Goal: Transaction & Acquisition: Purchase product/service

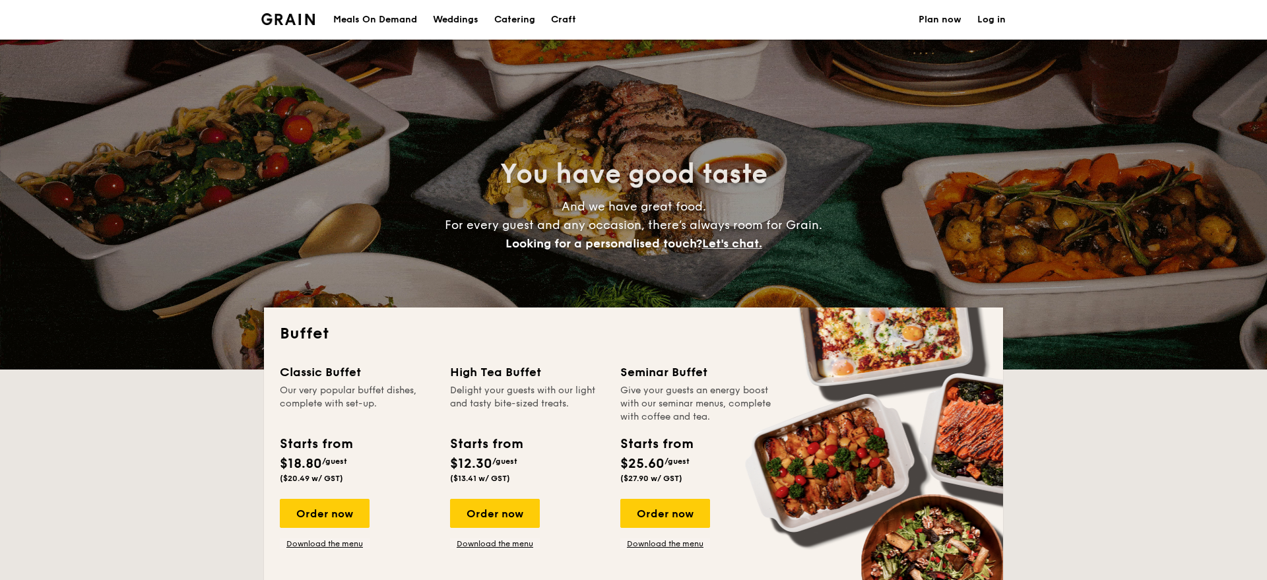
select select
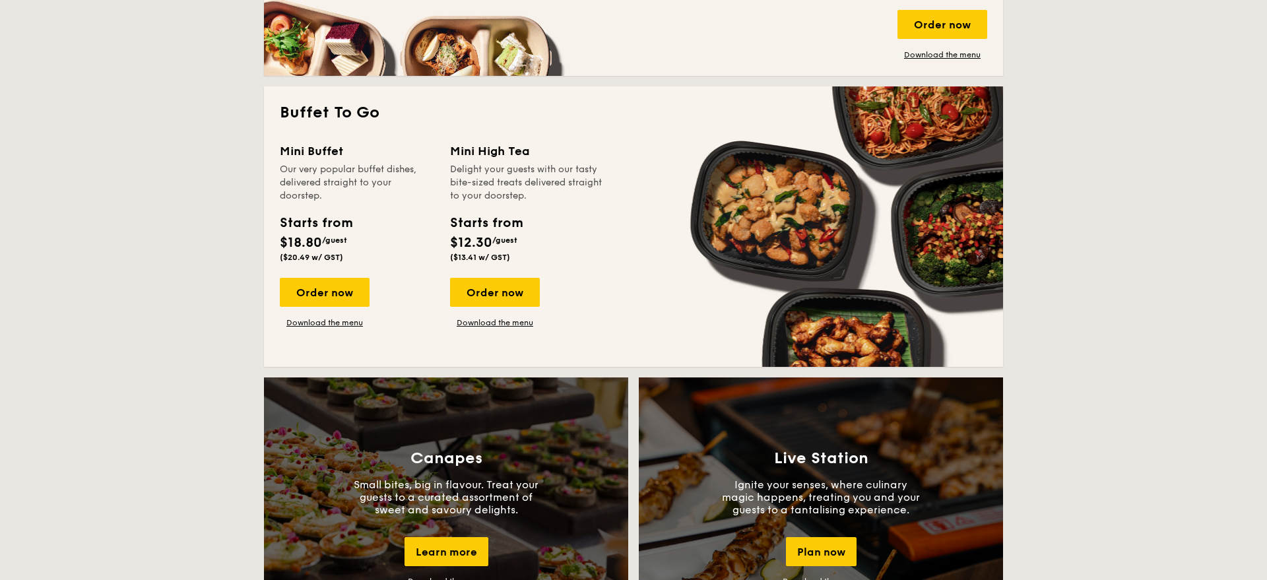
scroll to position [805, 0]
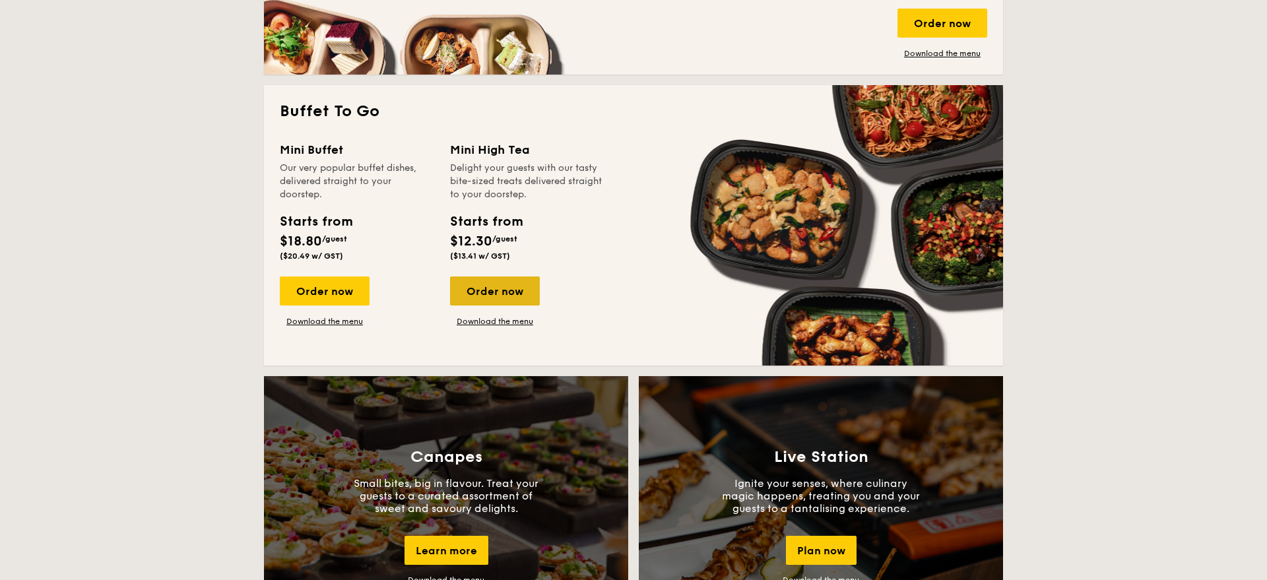
click at [486, 289] on div "Order now" at bounding box center [495, 291] width 90 height 29
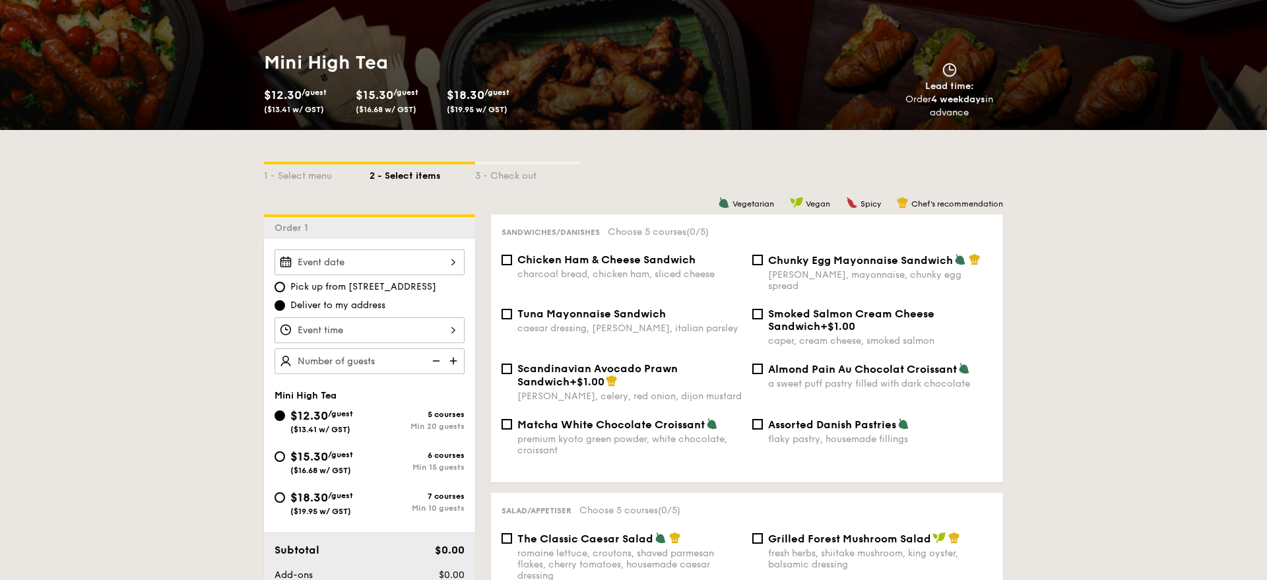
scroll to position [158, 0]
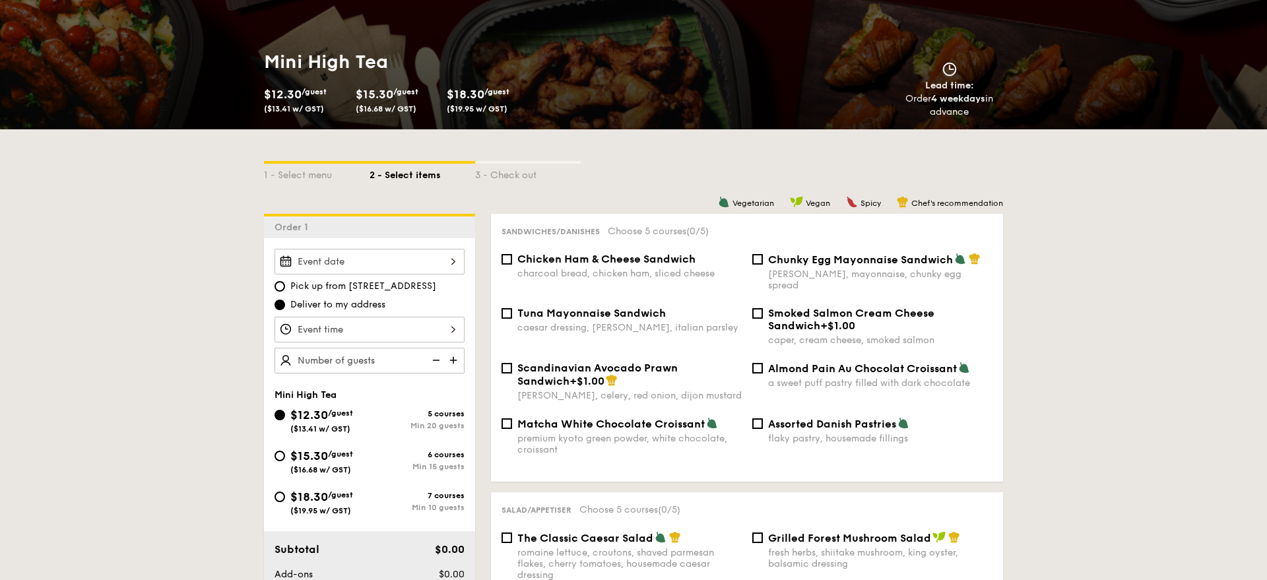
click at [451, 266] on div at bounding box center [370, 262] width 190 height 26
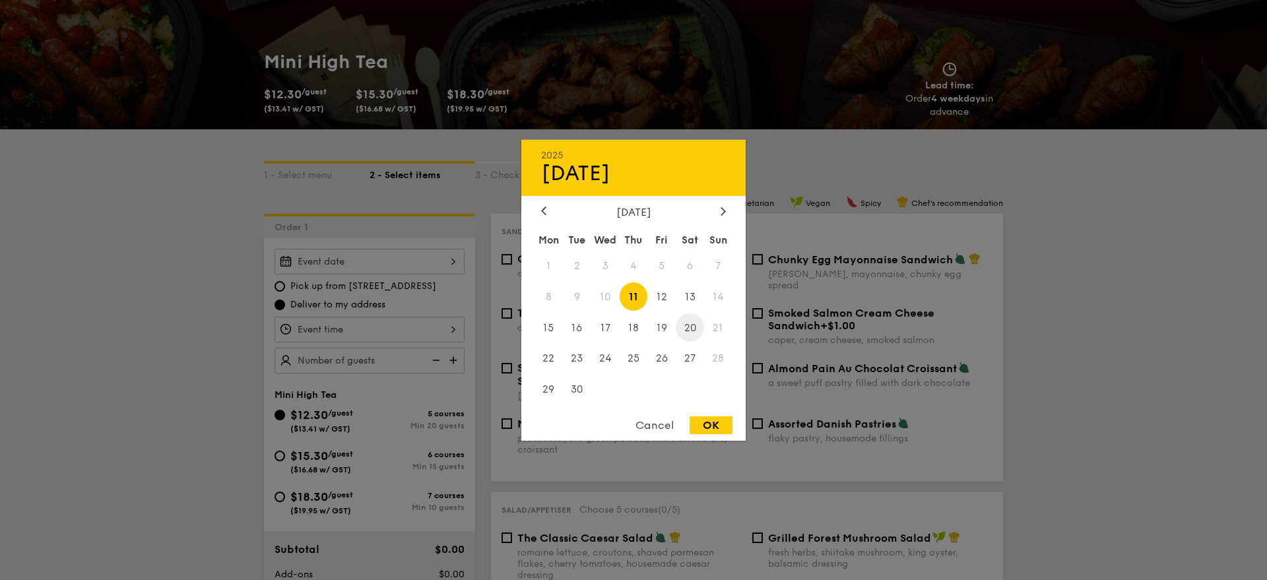
click at [684, 331] on span "20" at bounding box center [690, 328] width 28 height 28
click at [715, 426] on div "OK" at bounding box center [711, 426] width 43 height 18
type input "[DATE]"
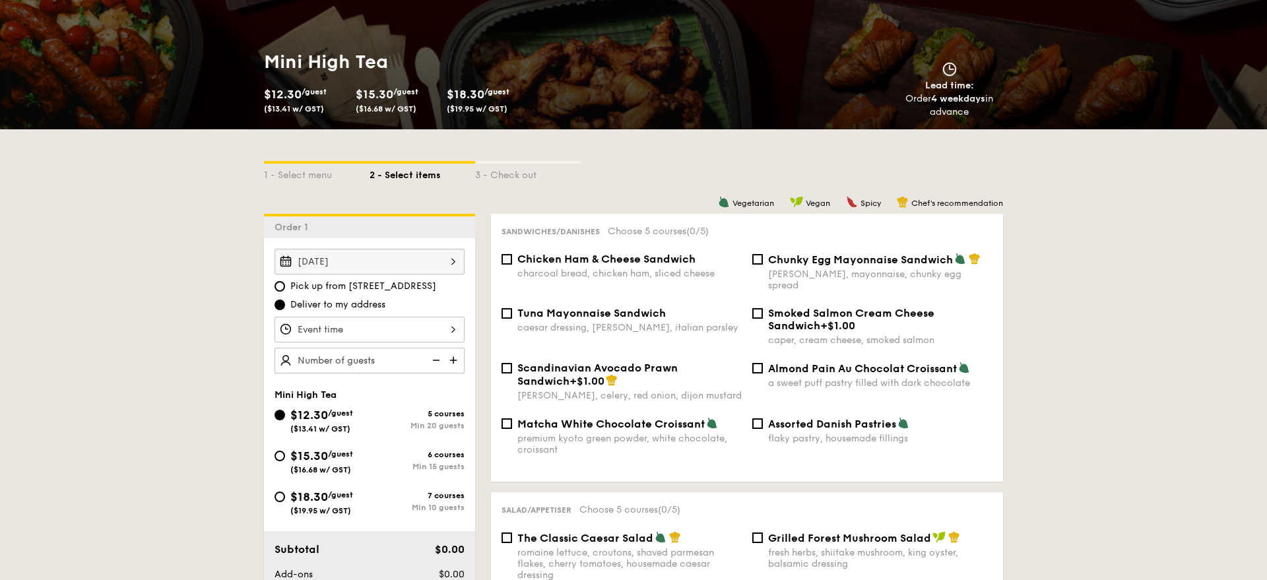
click at [407, 329] on div at bounding box center [370, 330] width 190 height 26
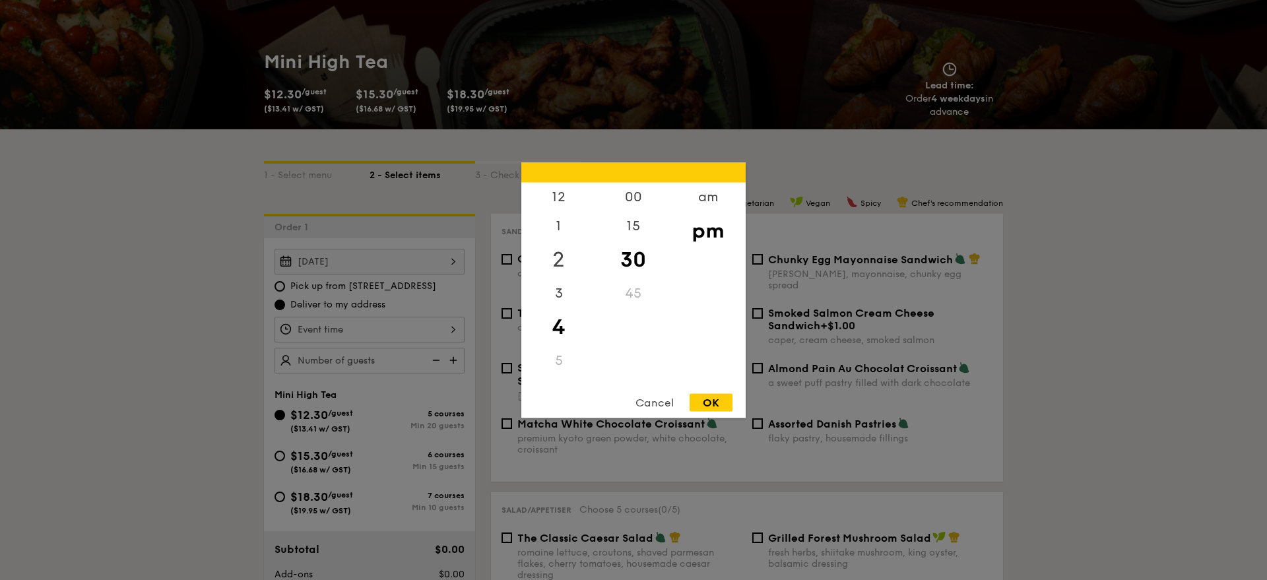
click at [558, 266] on div "2" at bounding box center [558, 259] width 75 height 38
click at [642, 194] on div "00" at bounding box center [633, 201] width 75 height 38
click at [711, 402] on div "OK" at bounding box center [711, 402] width 43 height 18
type input "2:00PM"
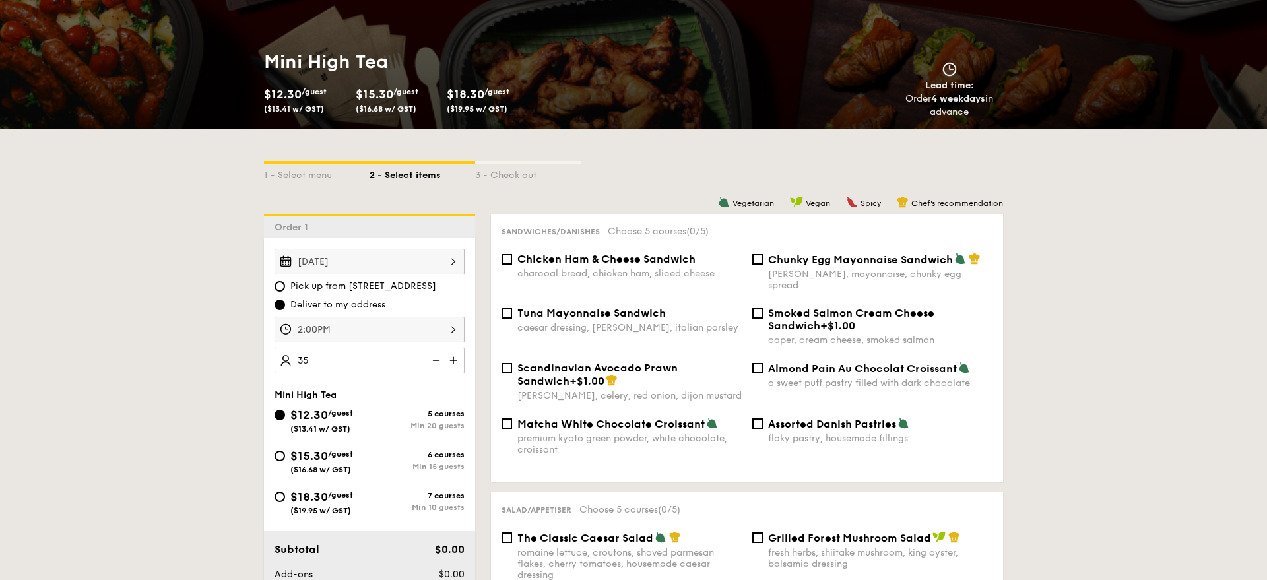
type input "35 guests"
click at [653, 267] on div "Chicken Ham & Cheese Sandwich charcoal bread, chicken ham, sliced cheese" at bounding box center [630, 266] width 224 height 26
click at [512, 265] on input "Chicken Ham & Cheese Sandwich charcoal bread, chicken ham, sliced cheese" at bounding box center [507, 259] width 11 height 11
checkbox input "true"
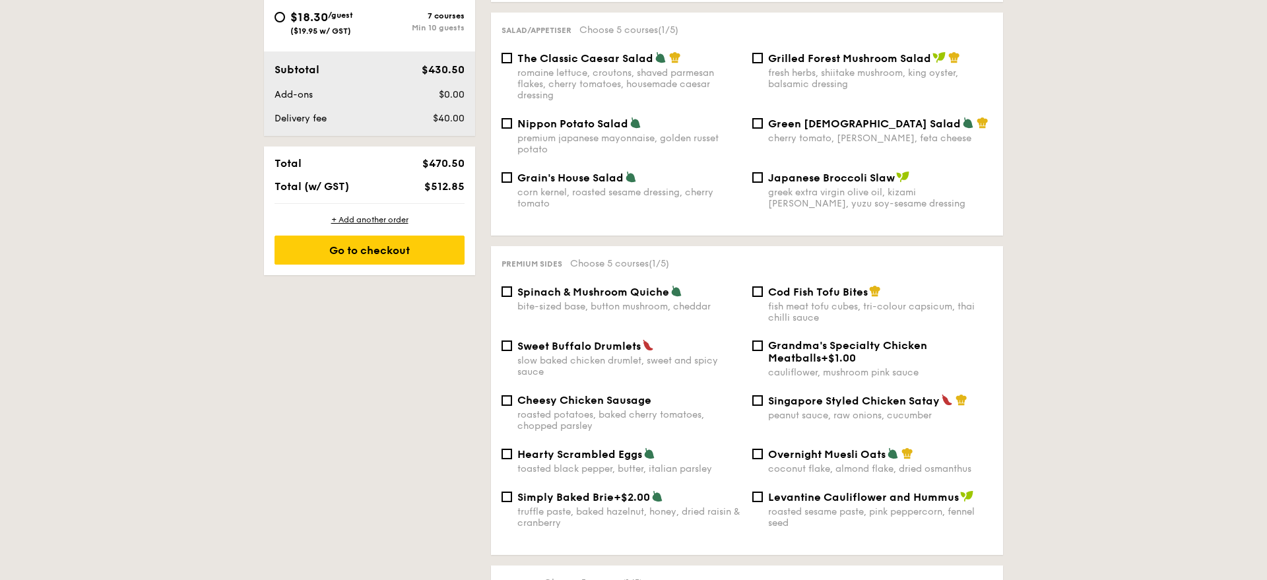
scroll to position [643, 0]
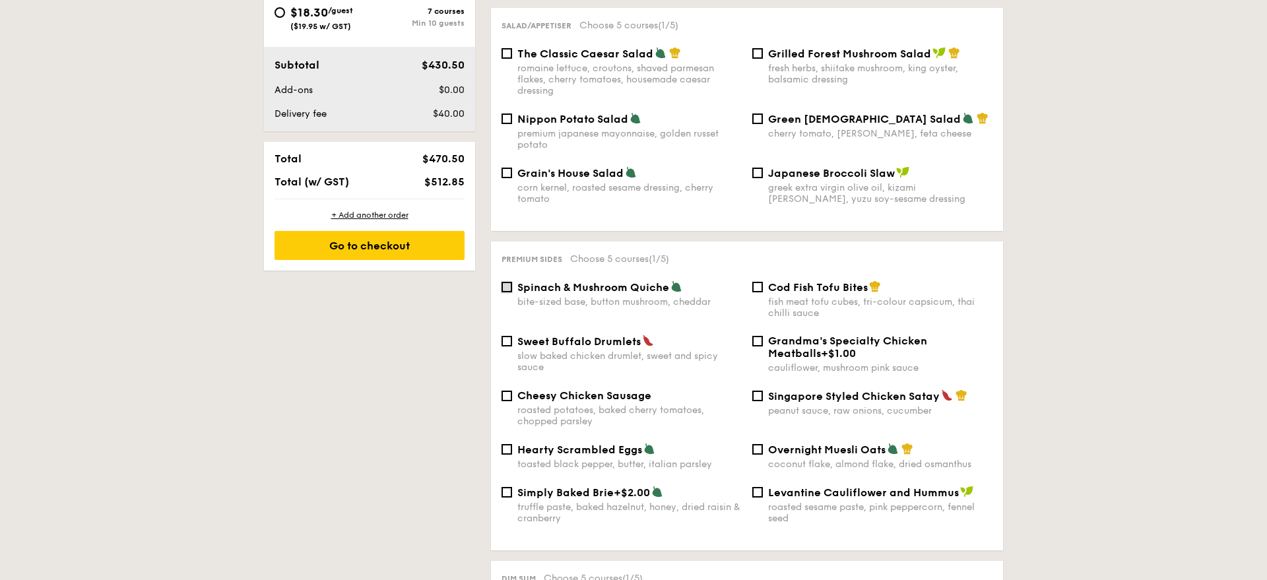
click at [506, 282] on input "Spinach & Mushroom Quiche bite-sized base, button mushroom, cheddar" at bounding box center [507, 287] width 11 height 11
checkbox input "true"
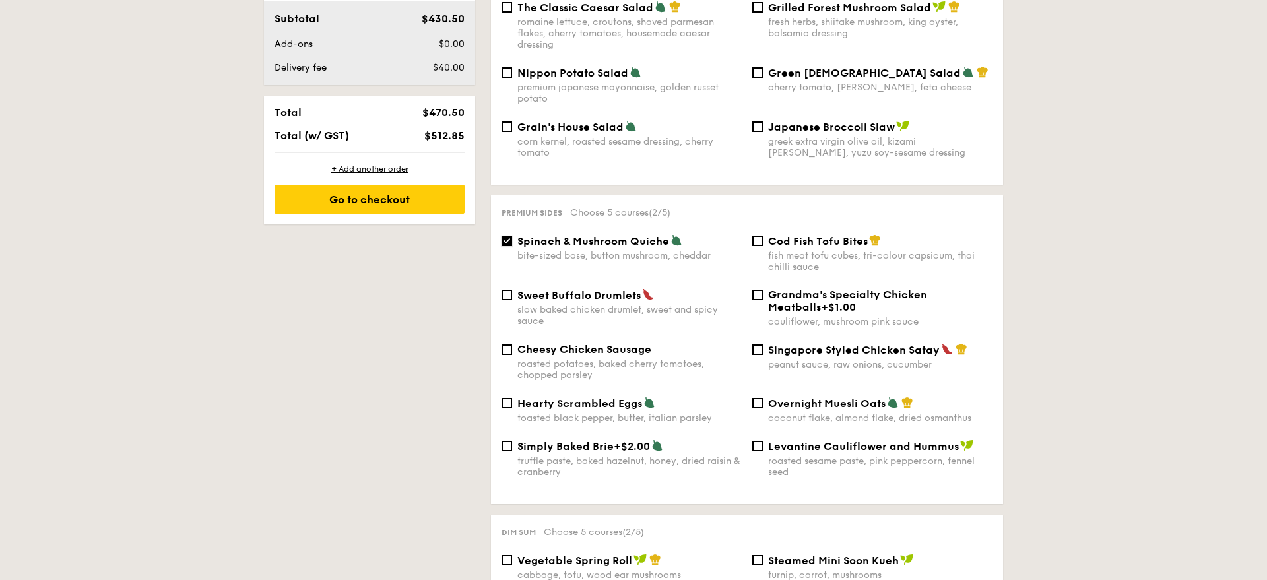
scroll to position [688, 0]
click at [761, 346] on input "Singapore Styled Chicken Satay peanut sauce, raw onions, cucumber" at bounding box center [758, 351] width 11 height 11
checkbox input "true"
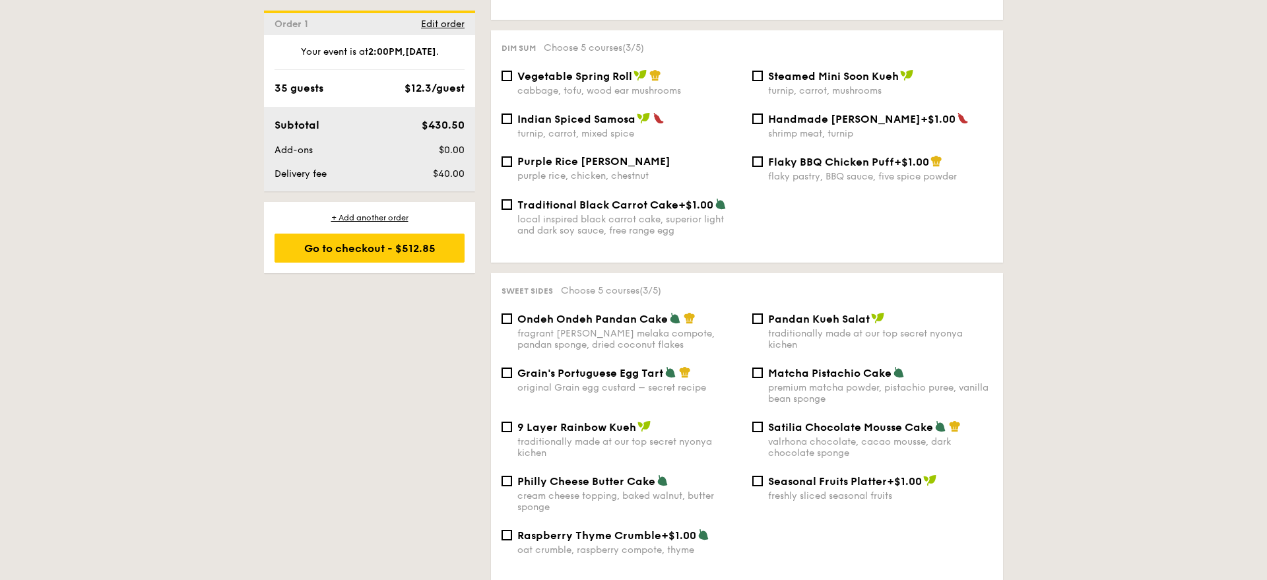
scroll to position [1180, 0]
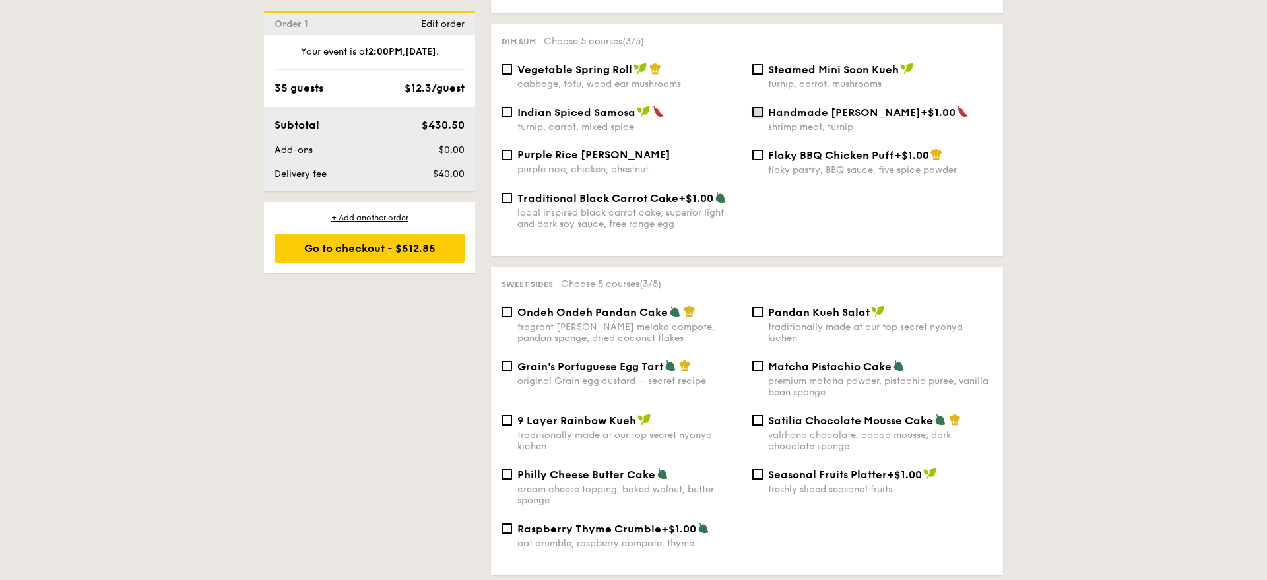
click at [756, 107] on input "Handmade [PERSON_NAME] +$1.00 shrimp meat, turnip" at bounding box center [758, 112] width 11 height 11
checkbox input "true"
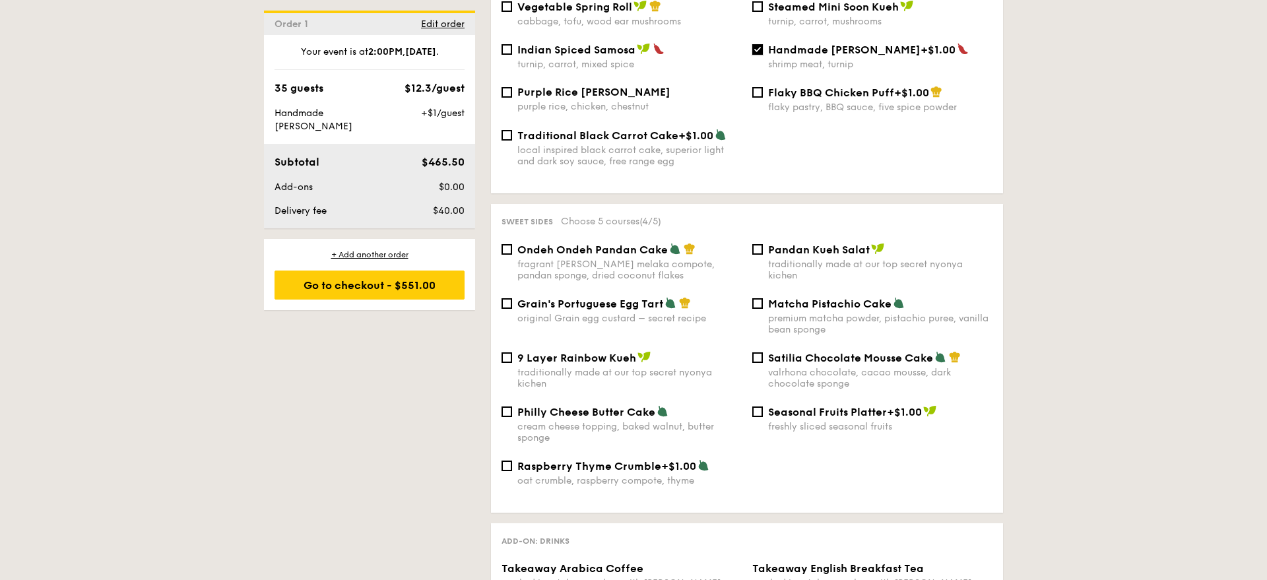
scroll to position [1242, 0]
click at [763, 407] on div "Seasonal Fruits Platter +$1.00 freshly sliced seasonal fruits" at bounding box center [872, 420] width 251 height 27
click at [758, 408] on input "Seasonal Fruits Platter +$1.00 freshly sliced seasonal fruits" at bounding box center [758, 413] width 11 height 11
checkbox input "true"
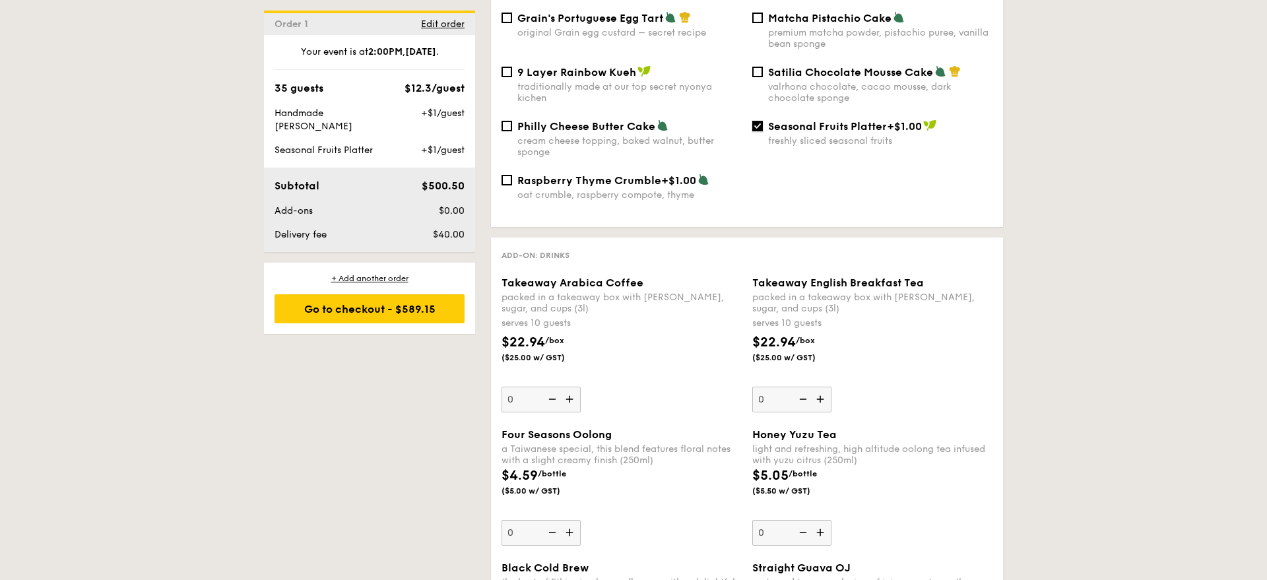
scroll to position [1528, 0]
click at [452, 26] on span "Edit order" at bounding box center [443, 23] width 44 height 11
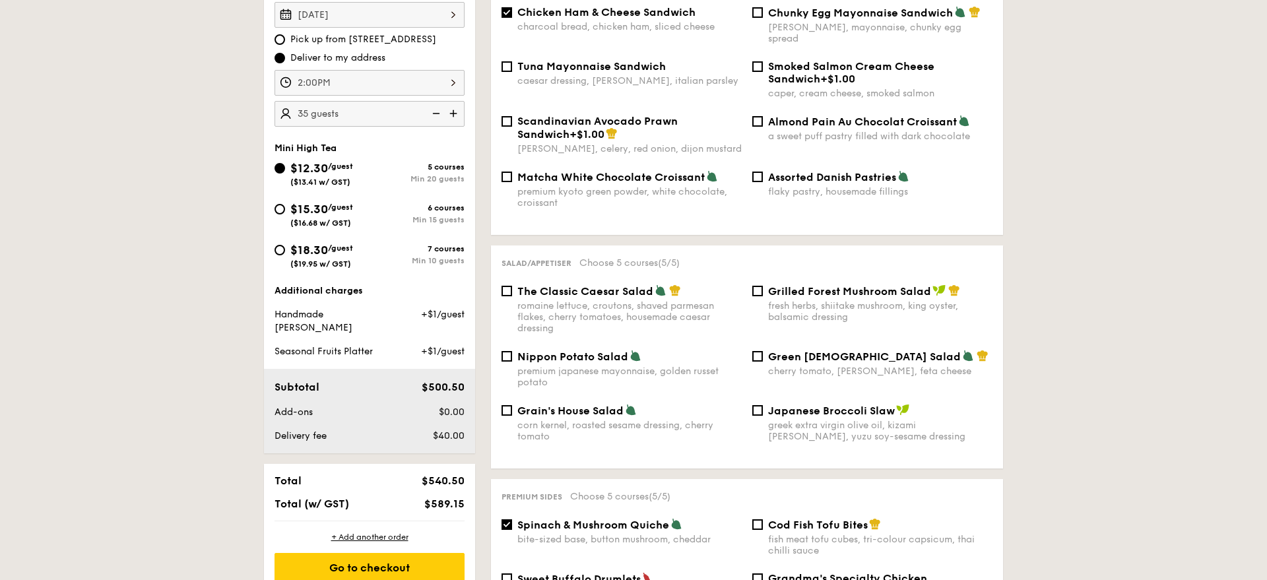
scroll to position [353, 0]
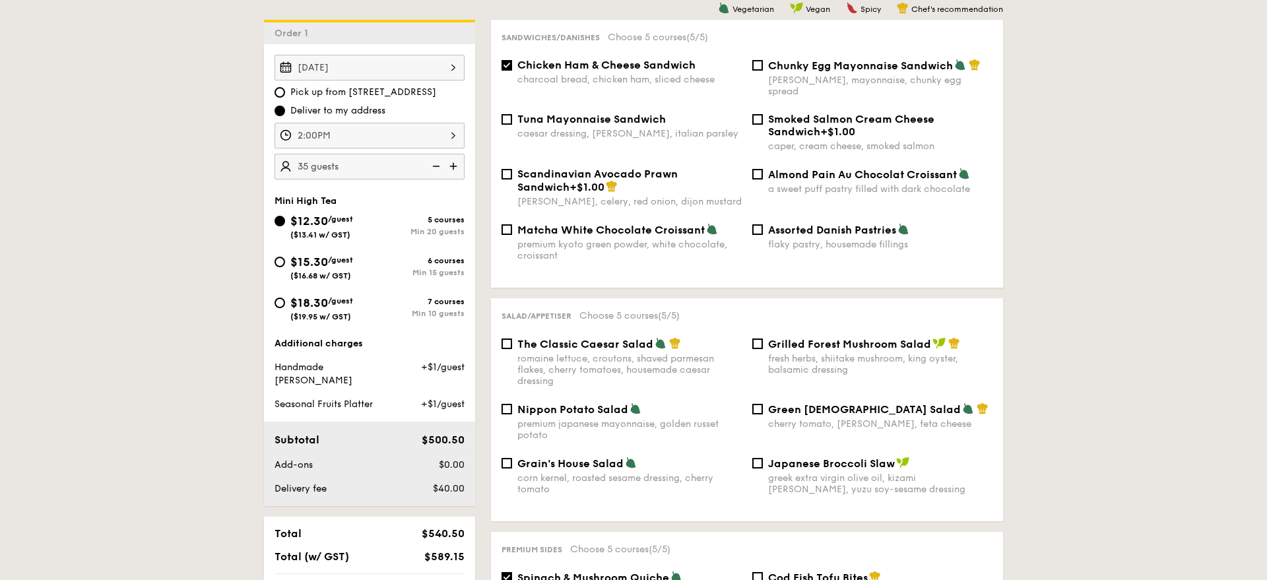
click at [437, 170] on img at bounding box center [435, 166] width 20 height 25
click at [456, 169] on img at bounding box center [455, 166] width 20 height 25
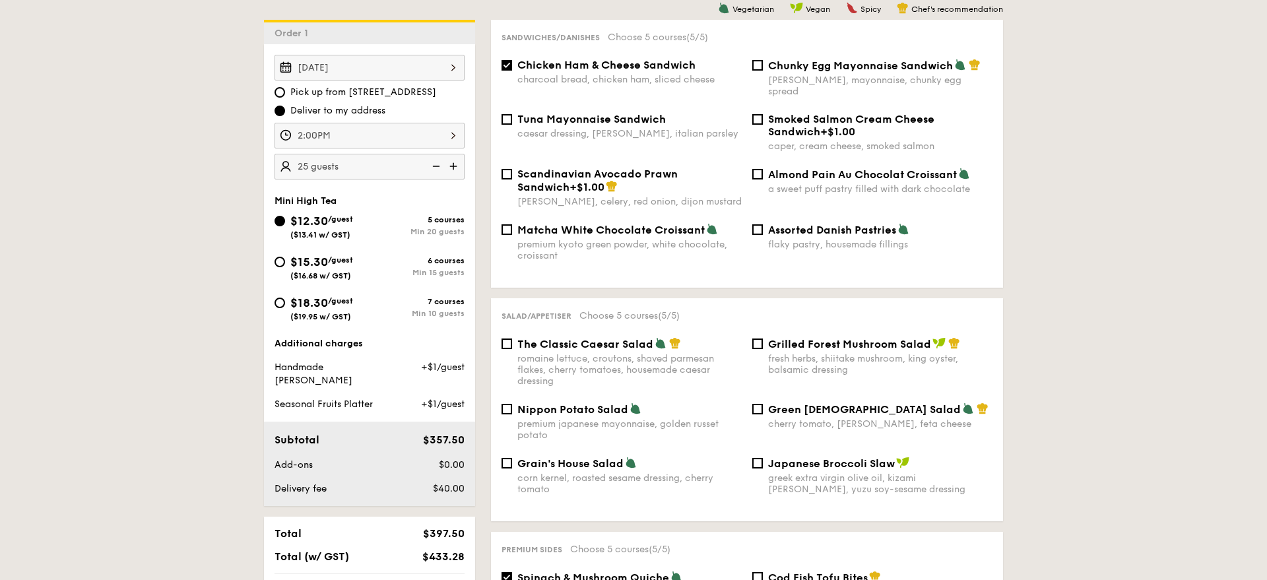
click at [456, 169] on img at bounding box center [455, 166] width 20 height 25
type input "30 guests"
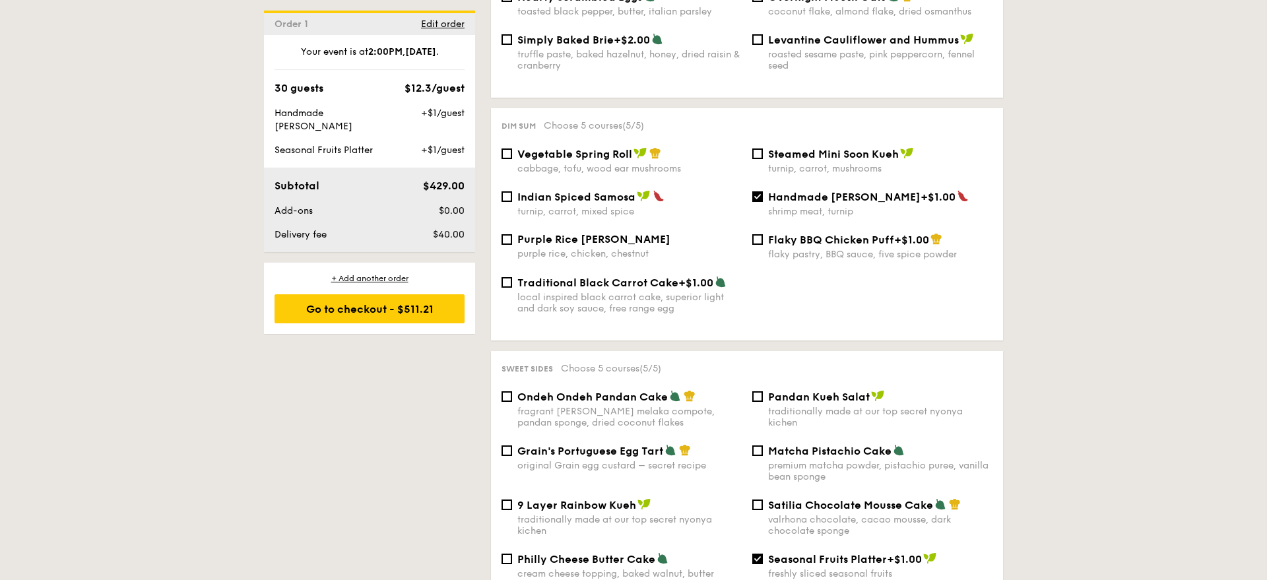
scroll to position [1094, 0]
click at [761, 193] on input "Handmade [PERSON_NAME] +$1.00 shrimp meat, turnip" at bounding box center [758, 198] width 11 height 11
checkbox input "false"
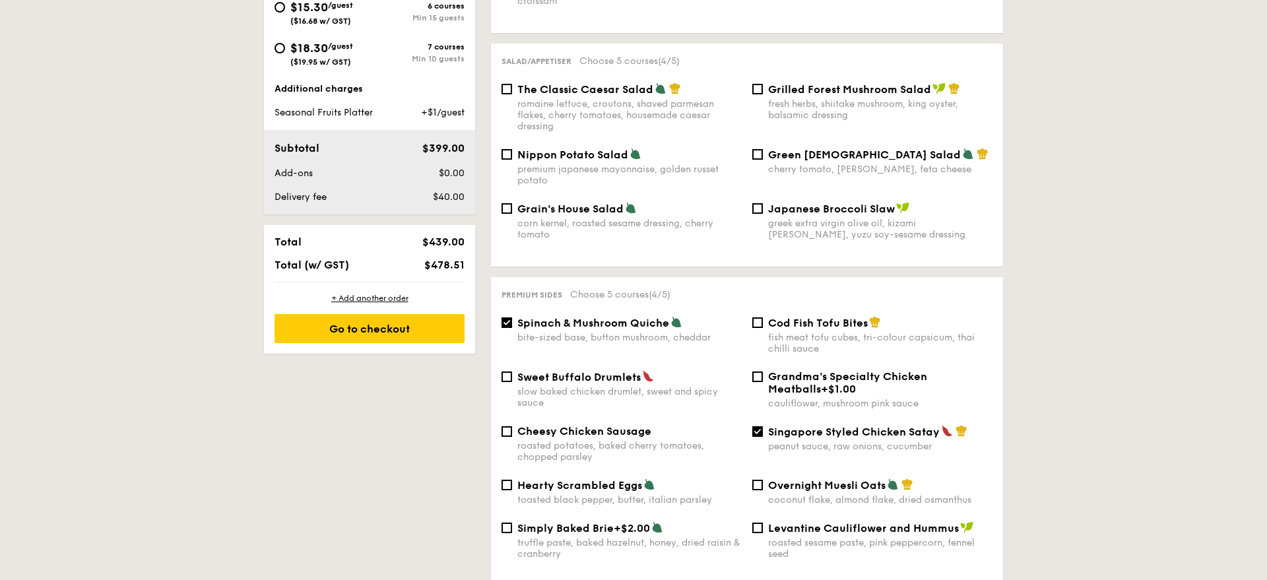
scroll to position [683, 0]
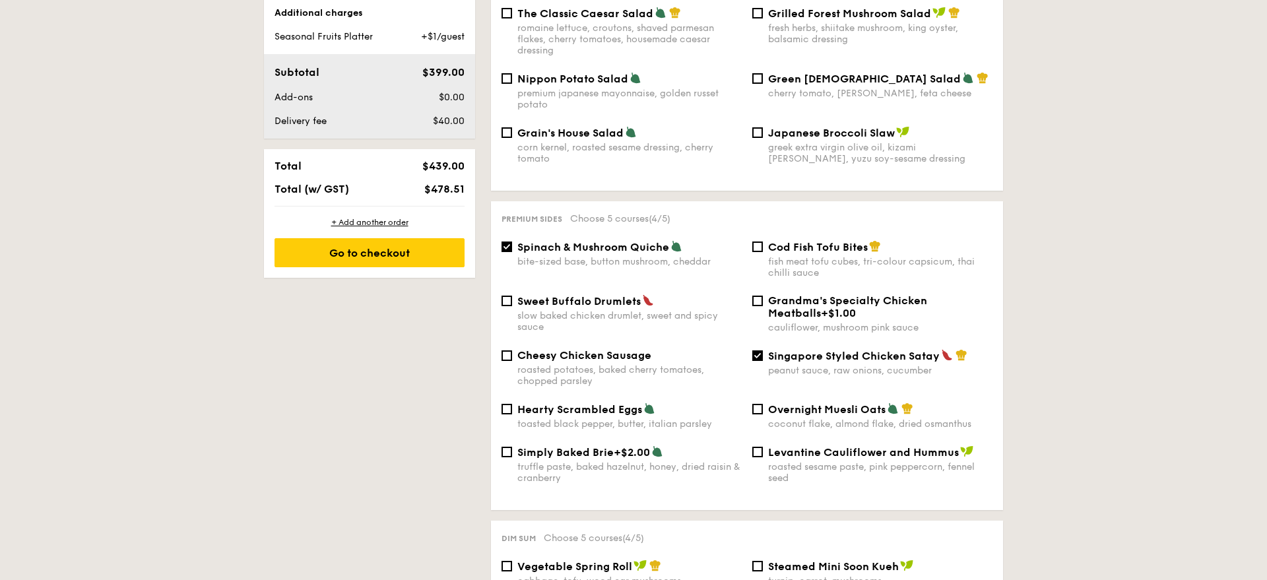
click at [542, 295] on span "Sweet Buffalo Drumlets" at bounding box center [579, 301] width 123 height 13
click at [512, 296] on input "Sweet Buffalo Drumlets slow baked chicken drumlet, sweet and spicy sauce" at bounding box center [507, 301] width 11 height 11
checkbox input "true"
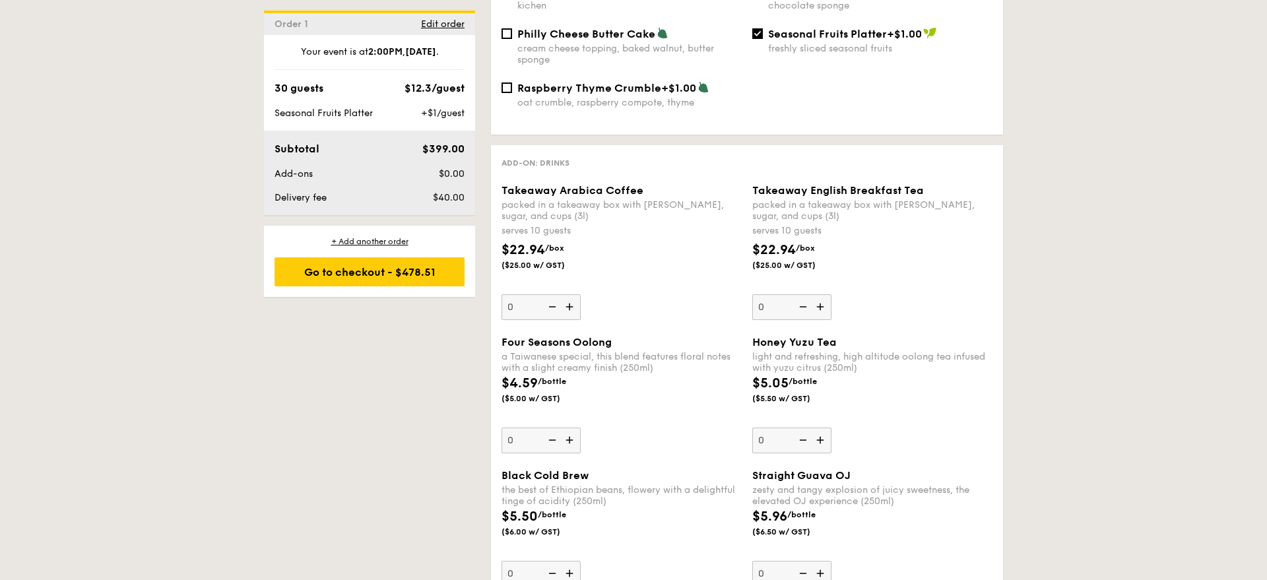
click at [610, 306] on div "Takeaway Arabica Coffee packed in a takeaway box with [PERSON_NAME], sugar, and…" at bounding box center [622, 252] width 240 height 136
click at [581, 306] on input "0" at bounding box center [541, 307] width 79 height 26
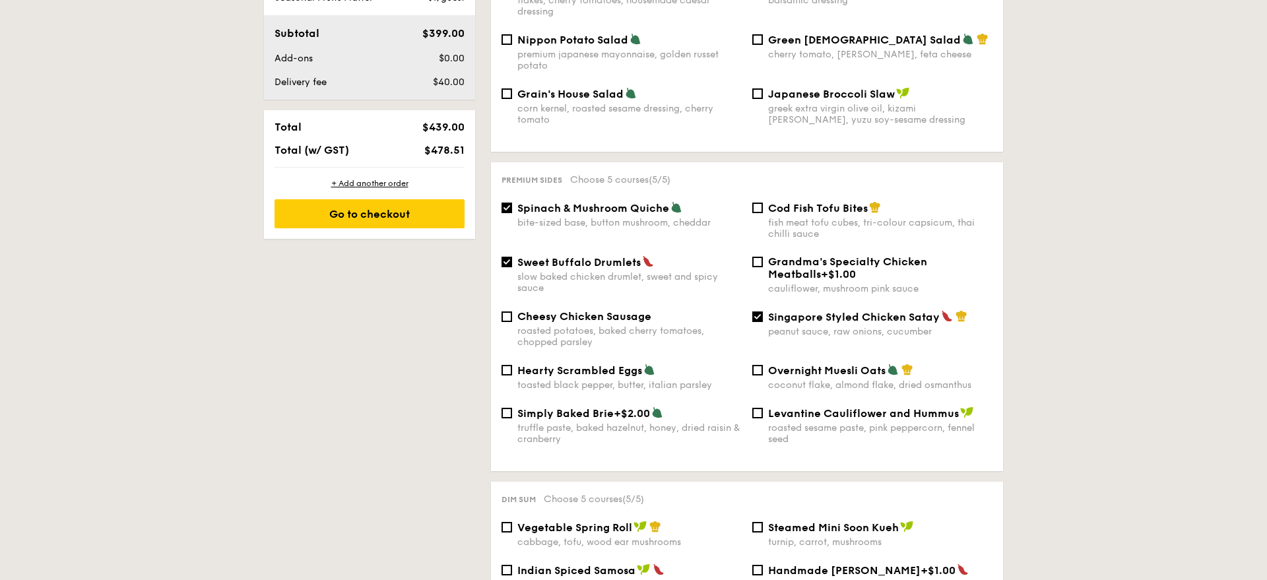
scroll to position [722, 0]
click at [399, 212] on div "Go to checkout" at bounding box center [370, 214] width 190 height 29
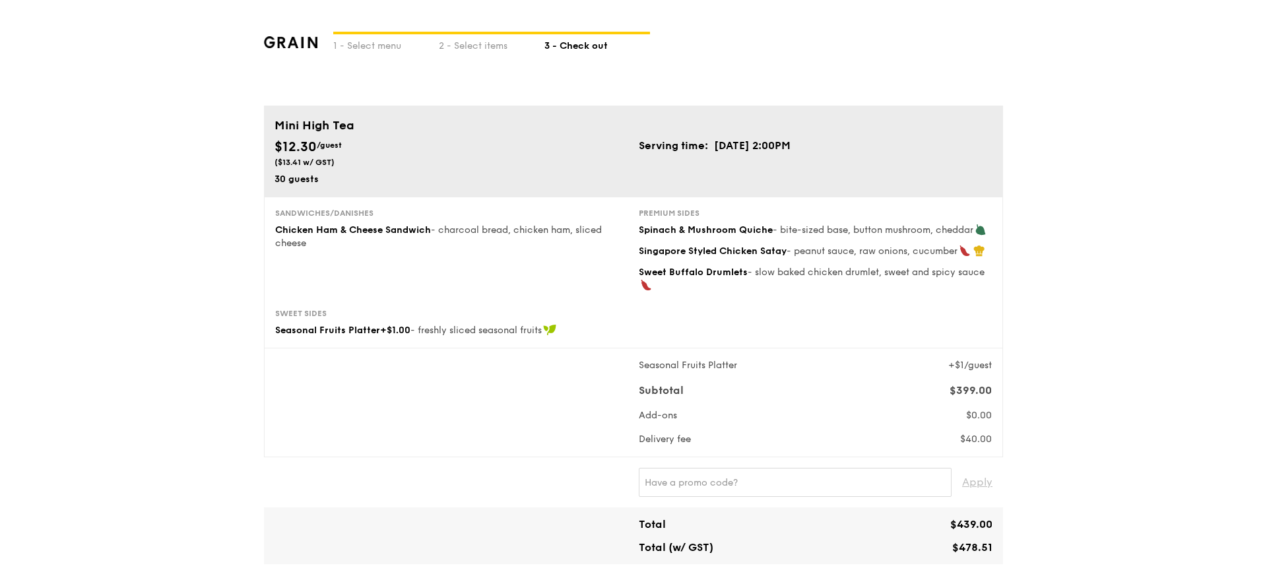
click at [489, 57] on div "1 - Select menu 2 - Select items 3 - Check out" at bounding box center [633, 53] width 739 height 106
click at [489, 40] on div "2 - Select items" at bounding box center [492, 43] width 106 height 18
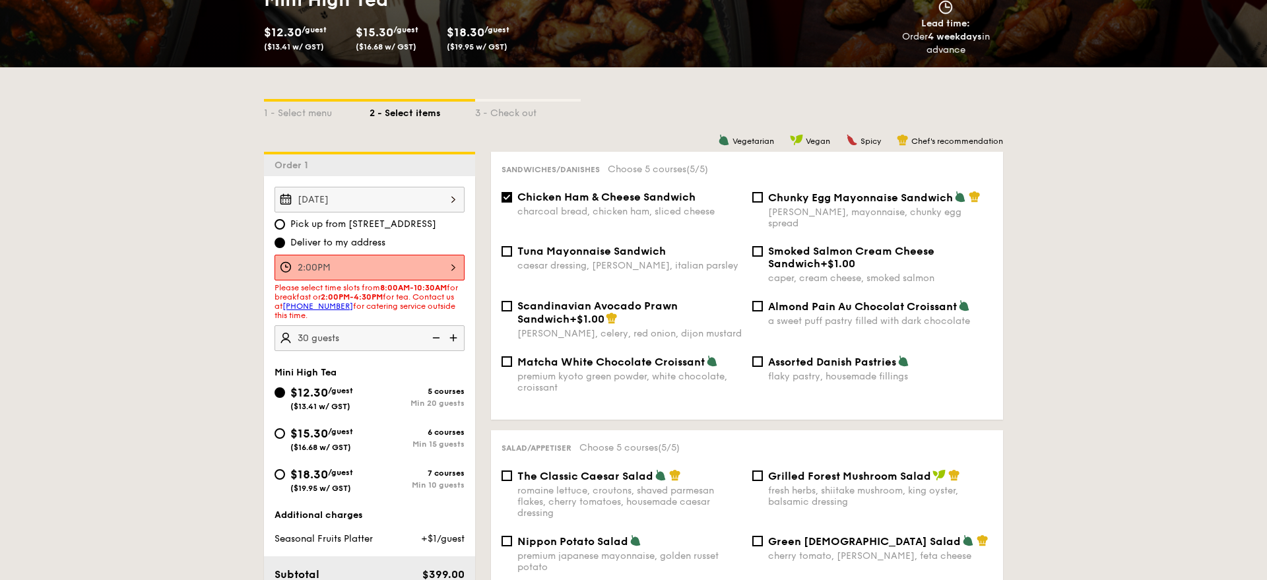
scroll to position [221, 0]
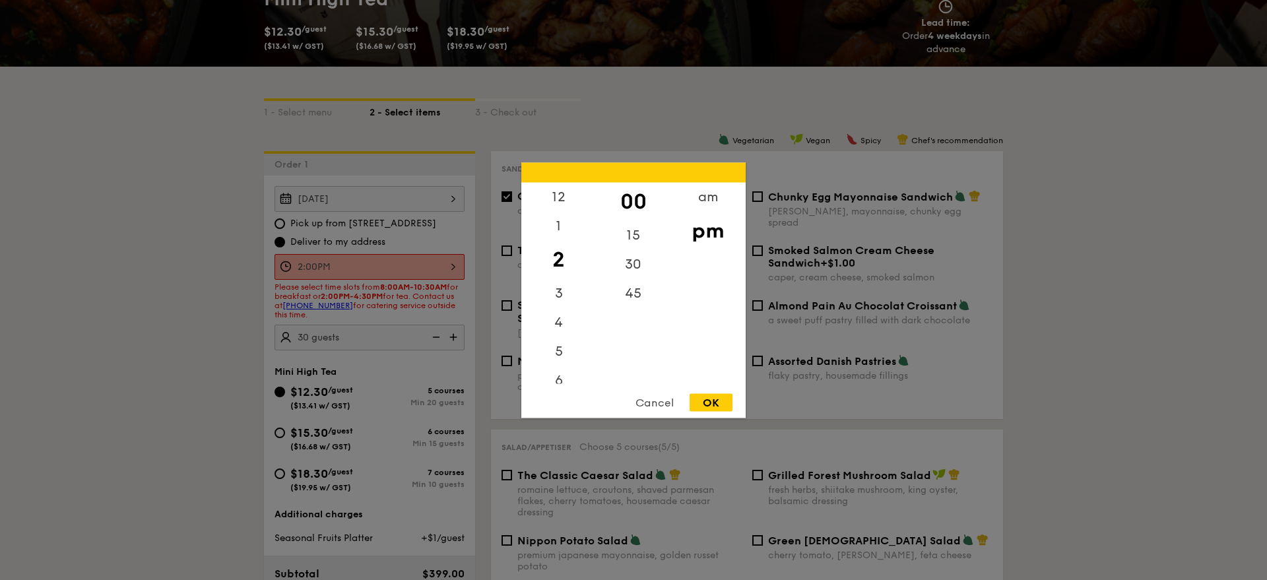
click at [449, 267] on div "2:00PM 12 1 2 3 4 5 6 7 8 9 10 11 00 15 30 45 am pm Cancel OK" at bounding box center [370, 267] width 190 height 26
click at [564, 235] on div "1" at bounding box center [558, 230] width 75 height 38
click at [635, 264] on div "30" at bounding box center [633, 269] width 75 height 38
click at [632, 298] on div "45" at bounding box center [633, 298] width 75 height 38
click at [710, 403] on div "OK" at bounding box center [711, 402] width 43 height 18
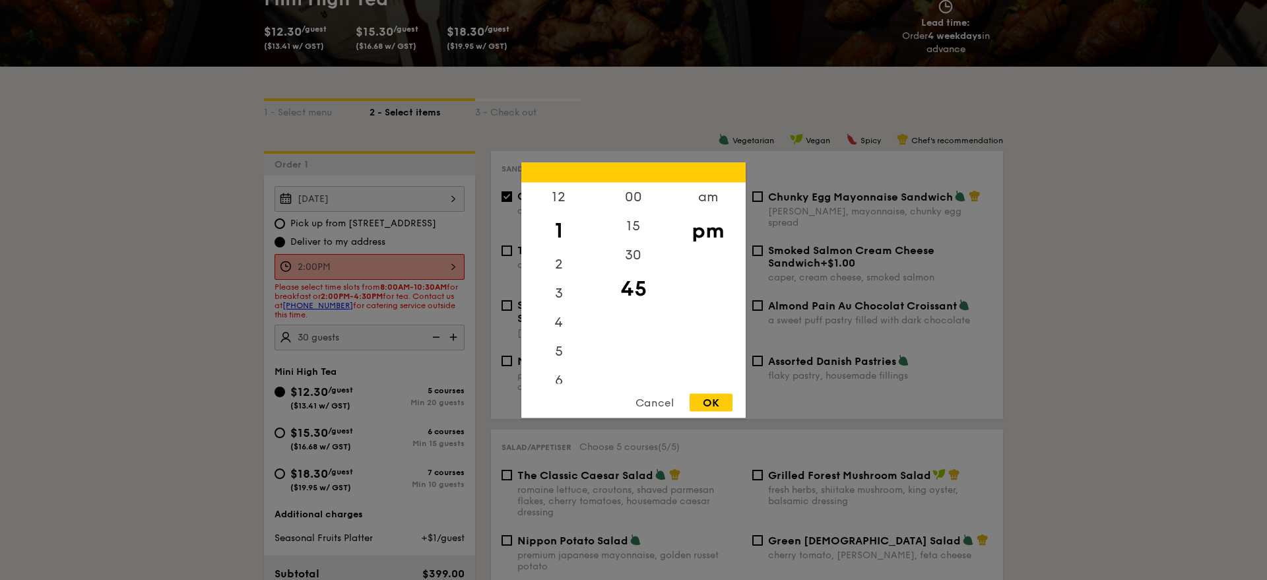
type input "1:45PM"
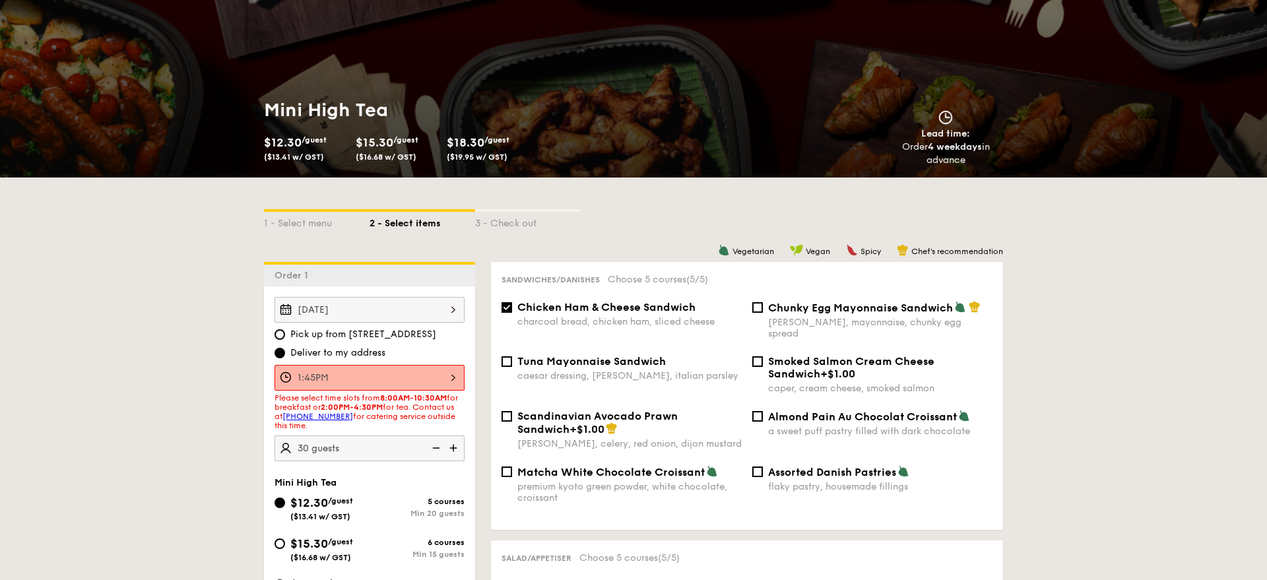
scroll to position [0, 0]
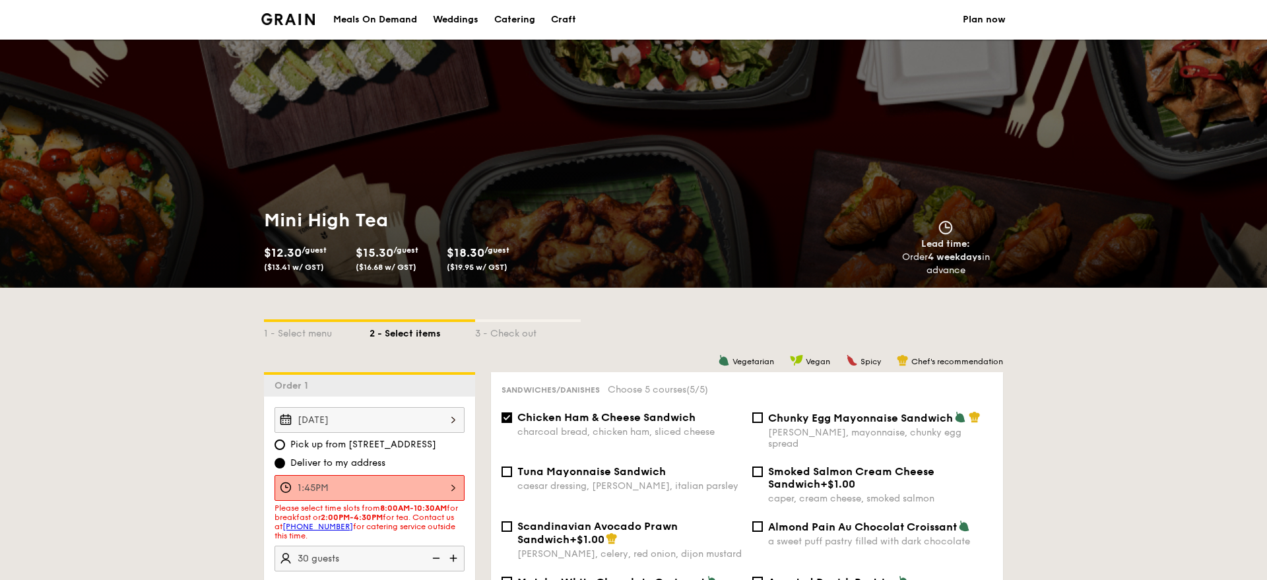
click at [531, 23] on div "Catering" at bounding box center [514, 20] width 41 height 40
select select
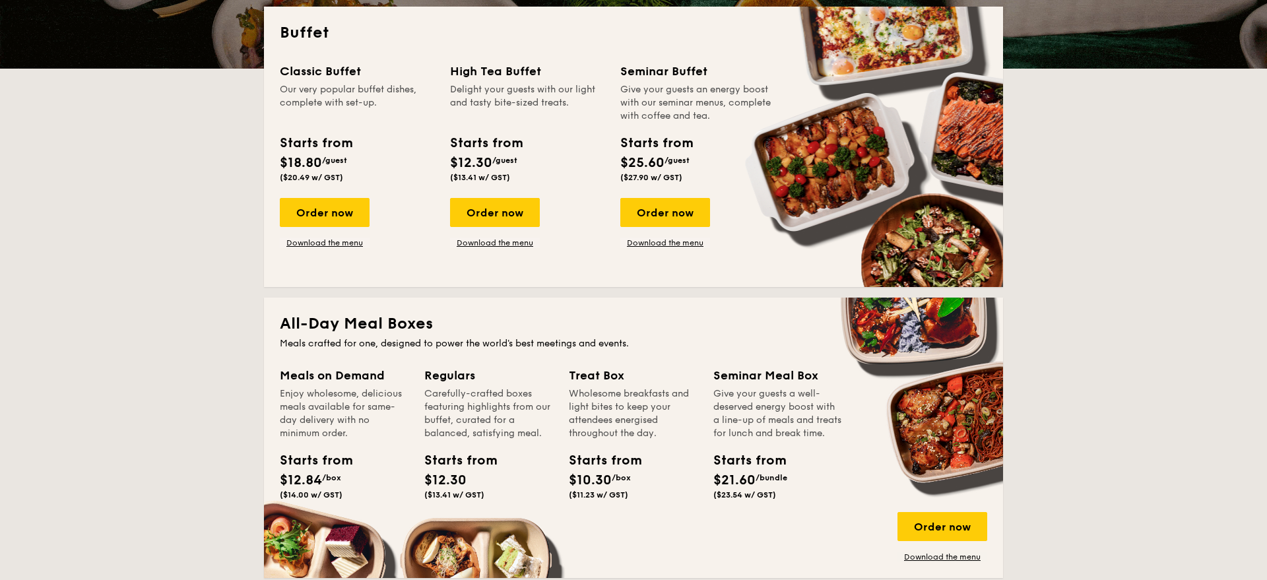
scroll to position [298, 0]
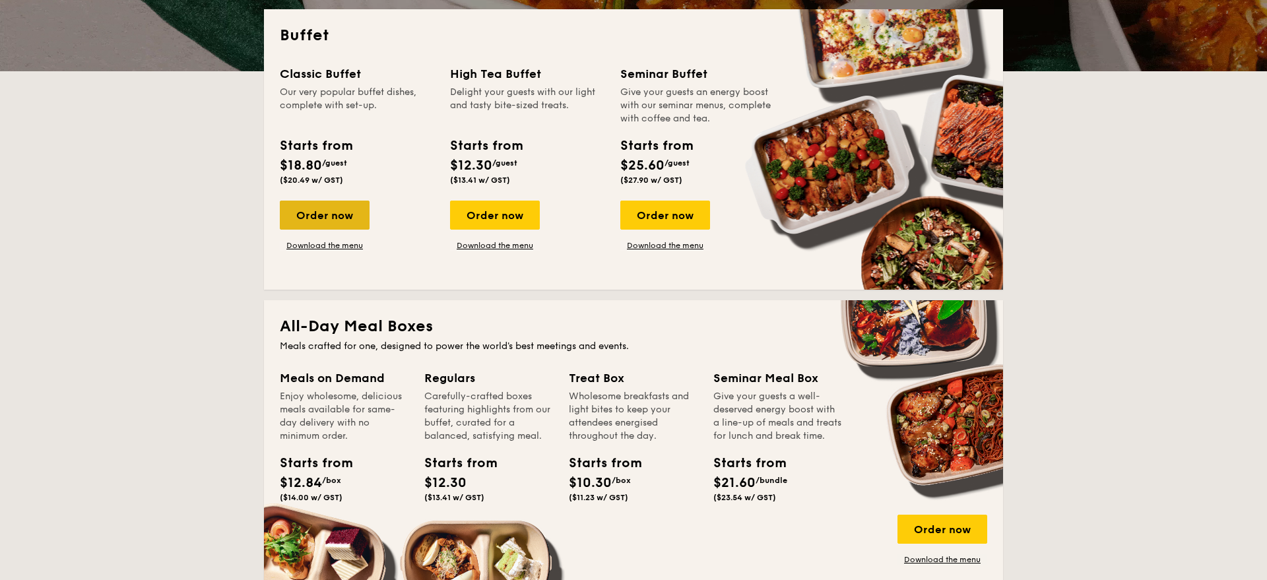
click at [343, 224] on div "Order now" at bounding box center [325, 215] width 90 height 29
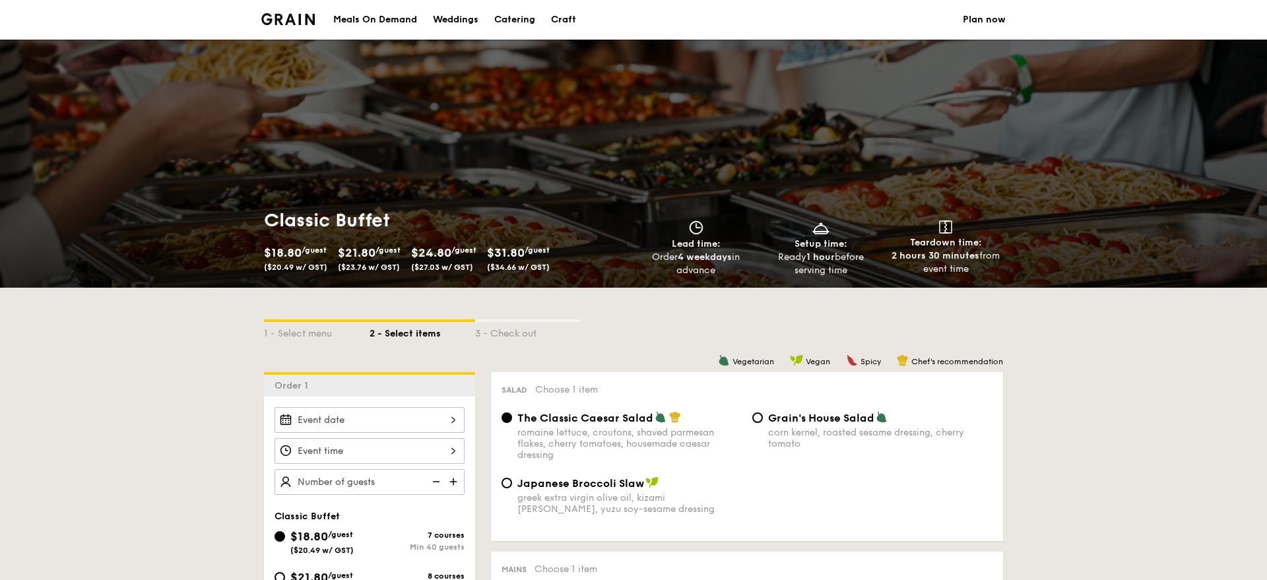
click at [505, 15] on div "Catering" at bounding box center [514, 20] width 41 height 40
select select
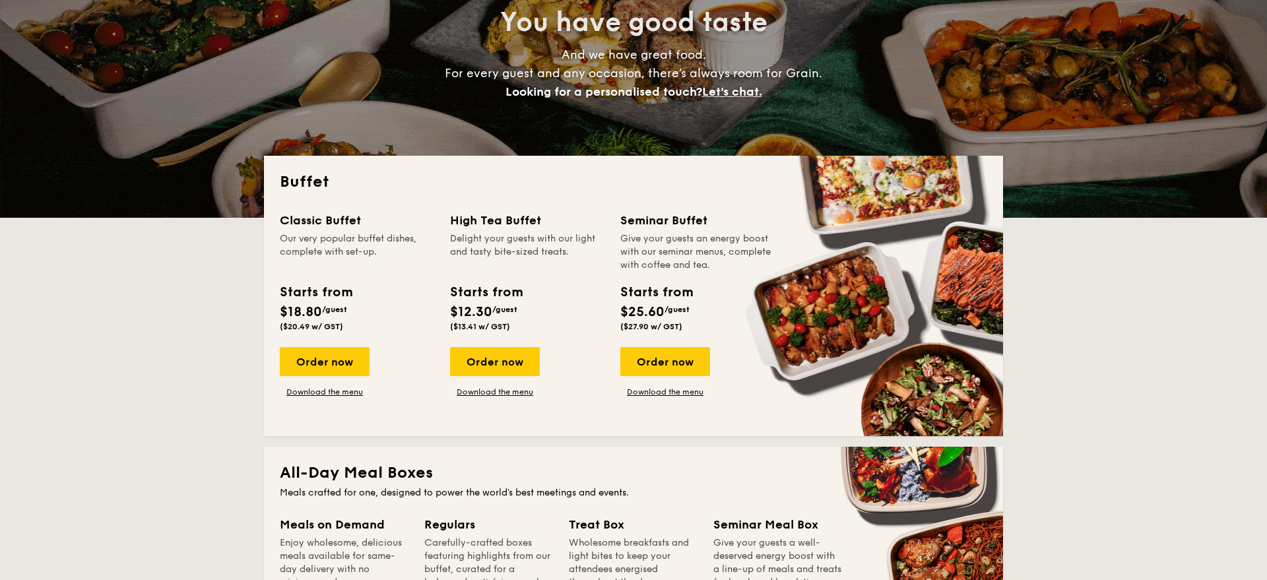
scroll to position [160, 0]
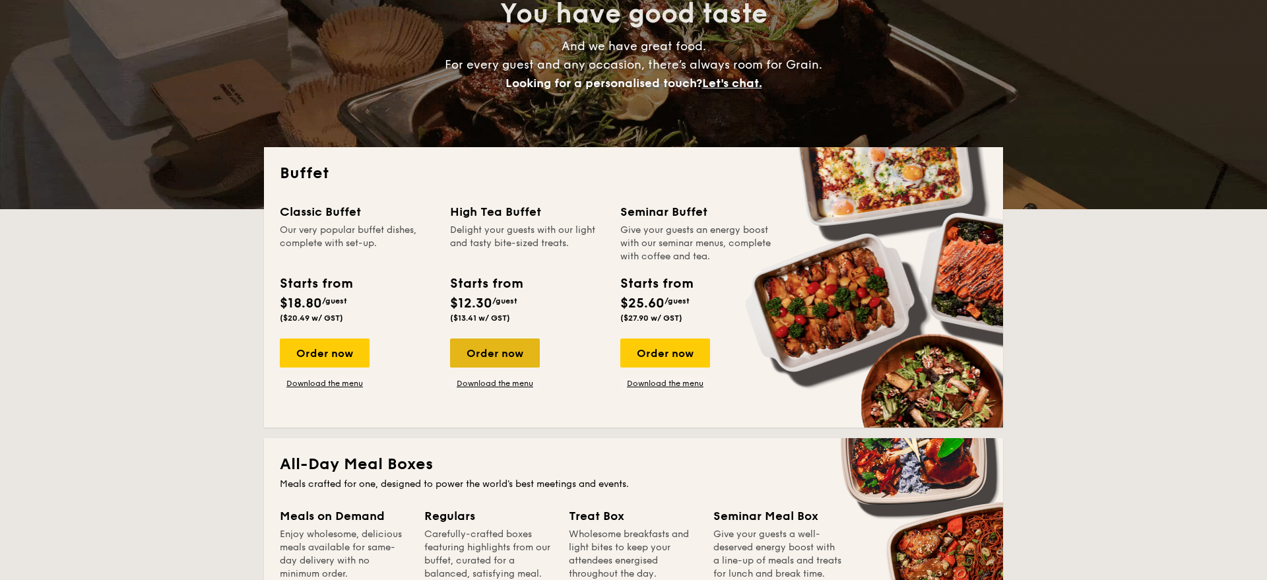
click at [506, 343] on div "Order now" at bounding box center [495, 353] width 90 height 29
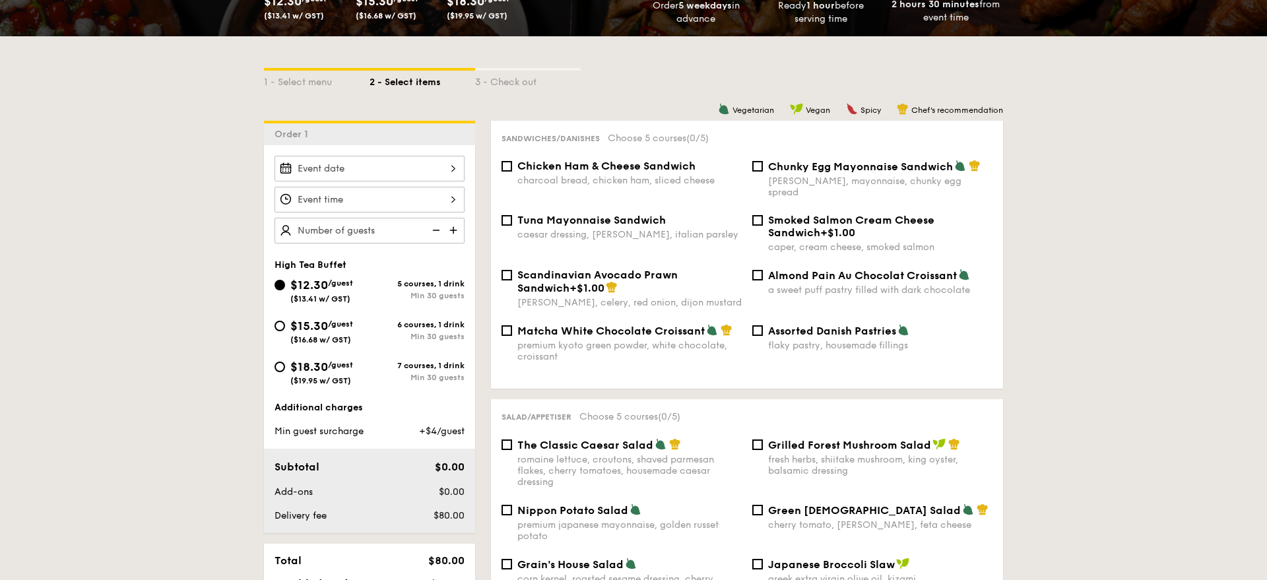
scroll to position [253, 0]
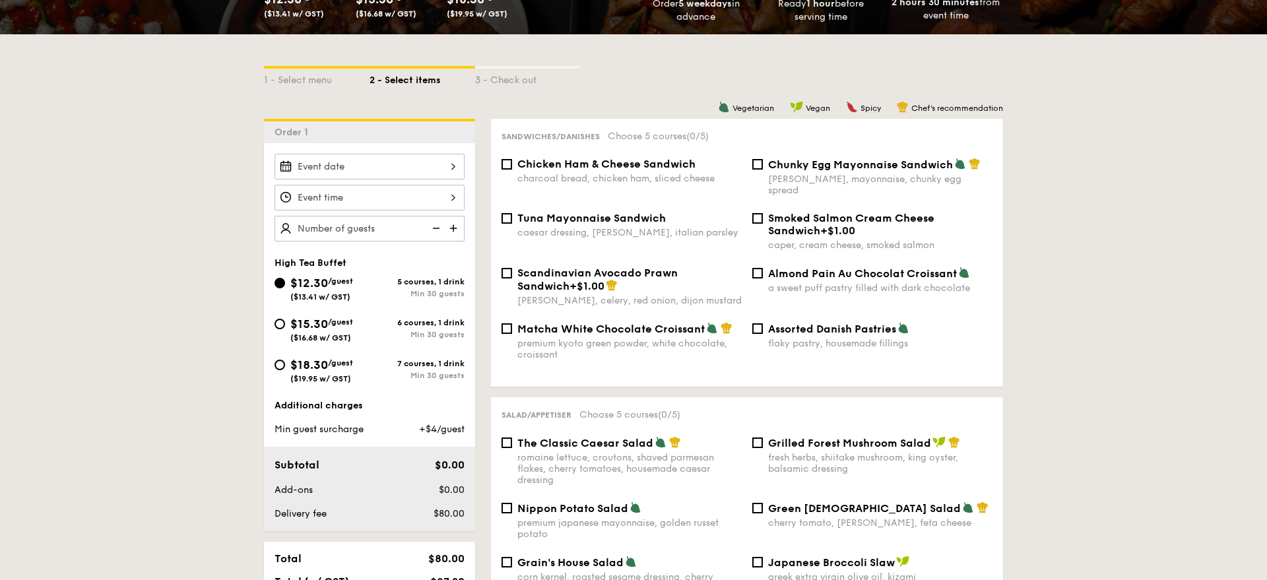
click at [429, 171] on div at bounding box center [370, 167] width 190 height 26
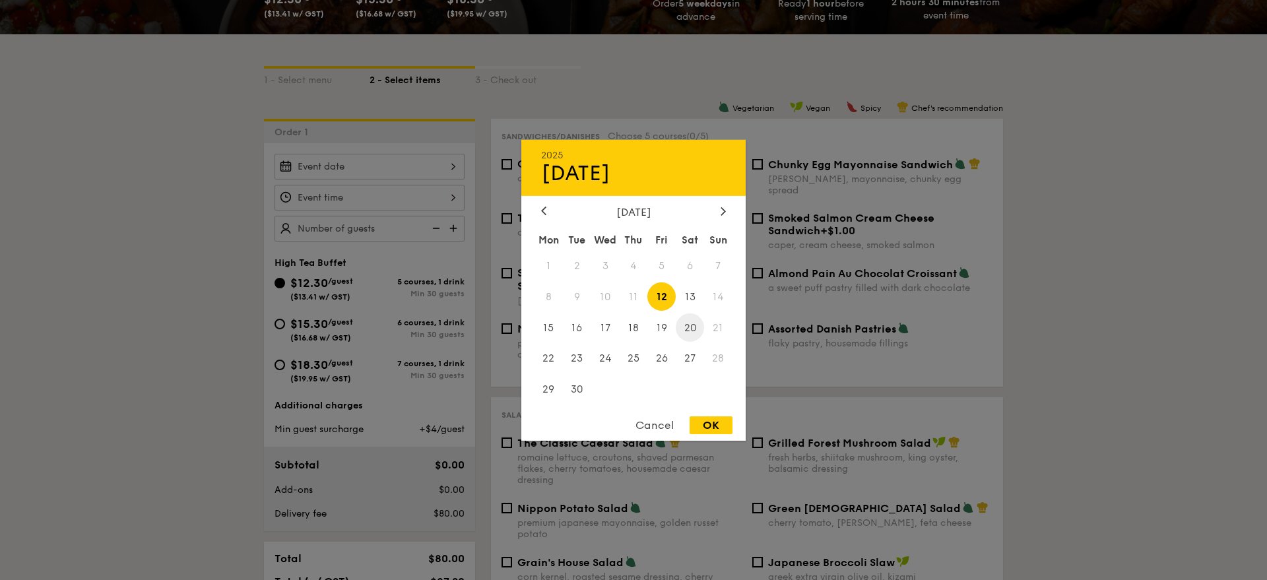
click at [683, 333] on span "20" at bounding box center [690, 328] width 28 height 28
click at [720, 428] on div "OK" at bounding box center [711, 426] width 43 height 18
type input "[DATE]"
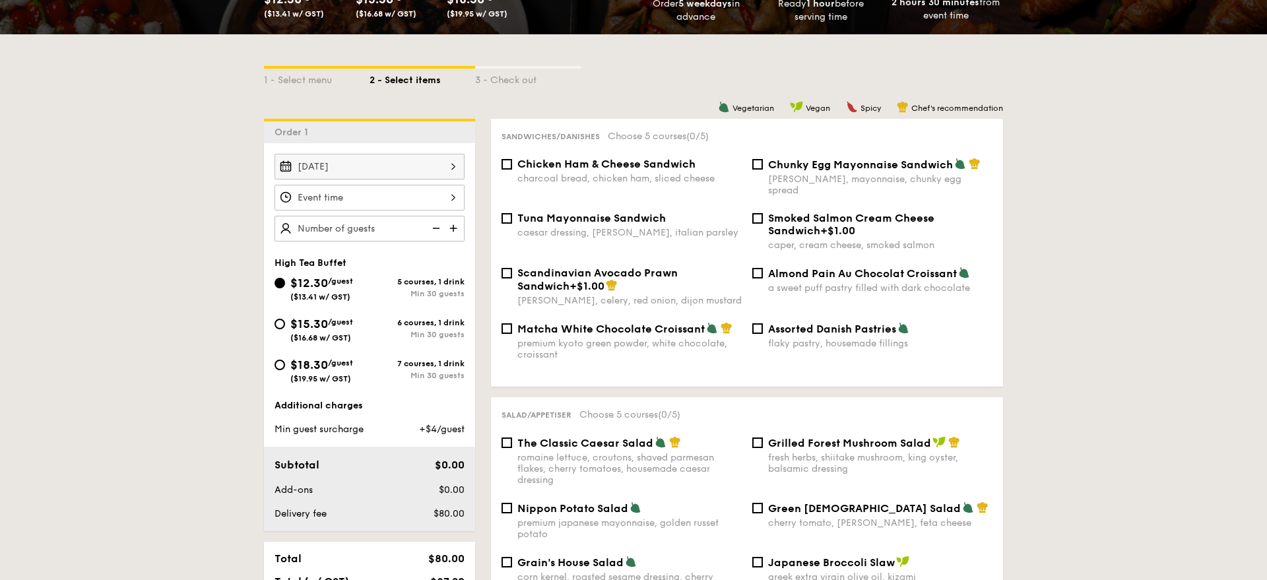
click at [419, 184] on div "[DATE]" at bounding box center [370, 198] width 190 height 88
click at [432, 189] on div at bounding box center [370, 198] width 190 height 26
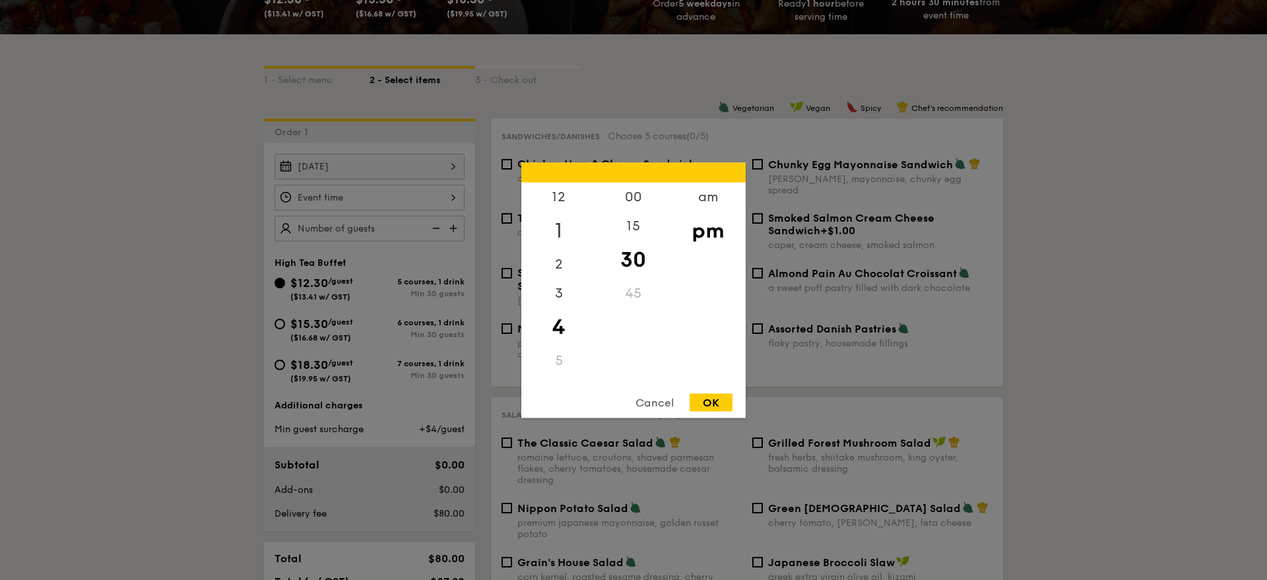
click at [566, 224] on div "1" at bounding box center [558, 230] width 75 height 38
click at [636, 295] on div "45" at bounding box center [633, 298] width 75 height 38
click at [716, 404] on div "OK" at bounding box center [711, 402] width 43 height 18
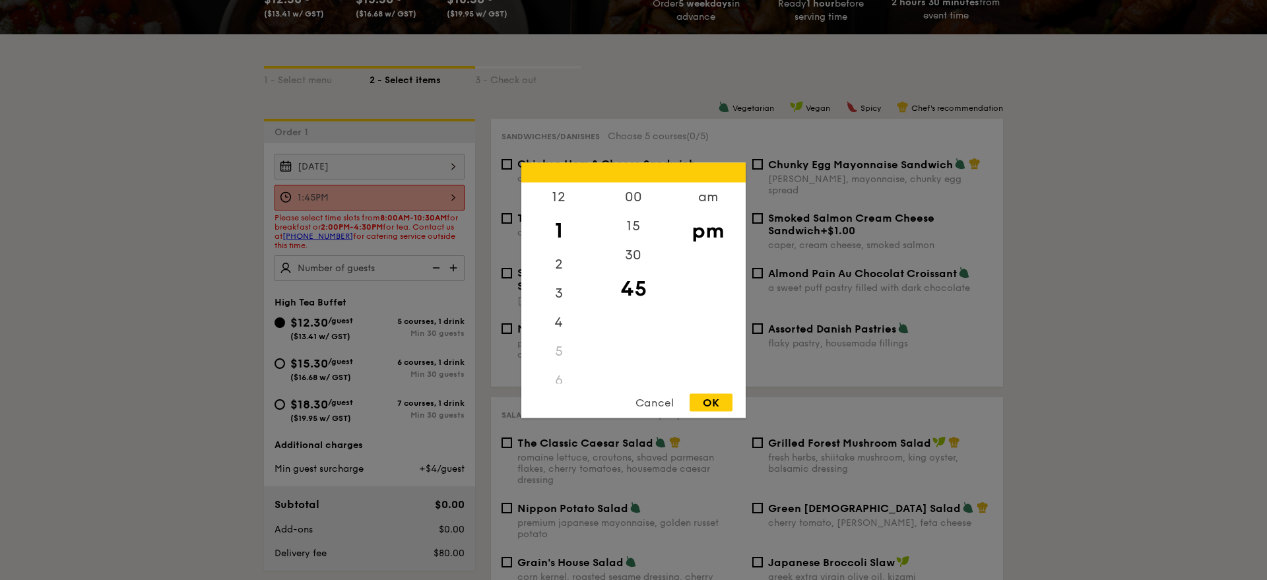
click at [419, 199] on div "1:45PM 12 1 2 3 4 5 6 7 8 9 10 11 00 15 30 45 am pm Cancel OK" at bounding box center [370, 198] width 190 height 26
click at [558, 258] on div "2" at bounding box center [558, 269] width 75 height 38
click at [632, 191] on div "00" at bounding box center [633, 201] width 75 height 38
click at [703, 235] on div "pm" at bounding box center [708, 230] width 75 height 38
click at [708, 405] on div "OK" at bounding box center [711, 402] width 43 height 18
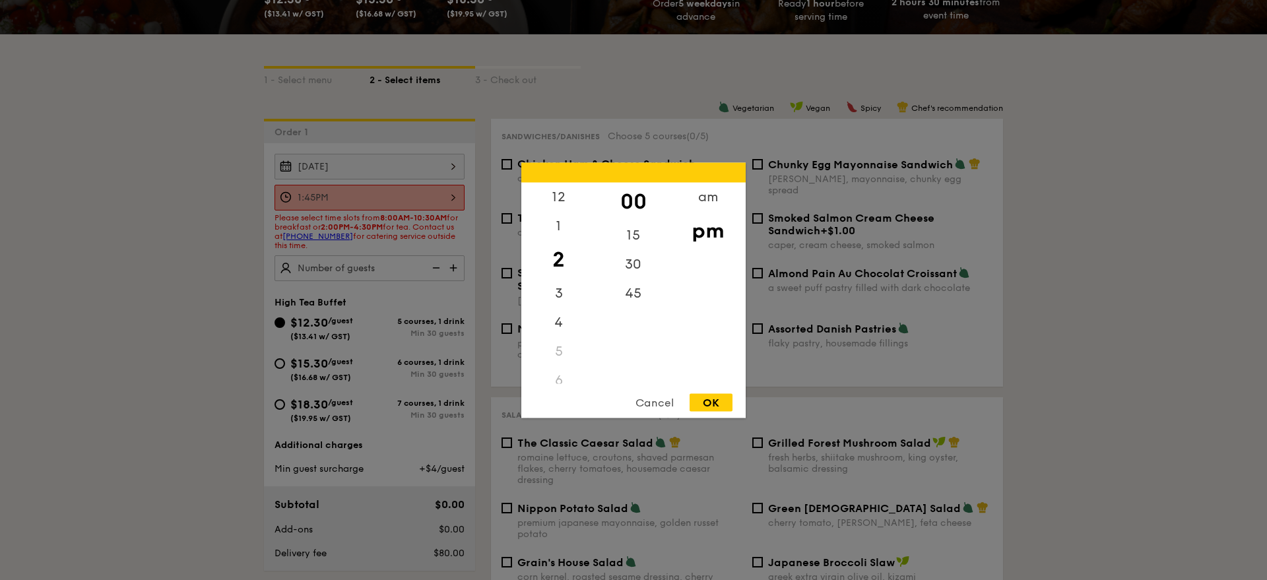
type input "2:00PM"
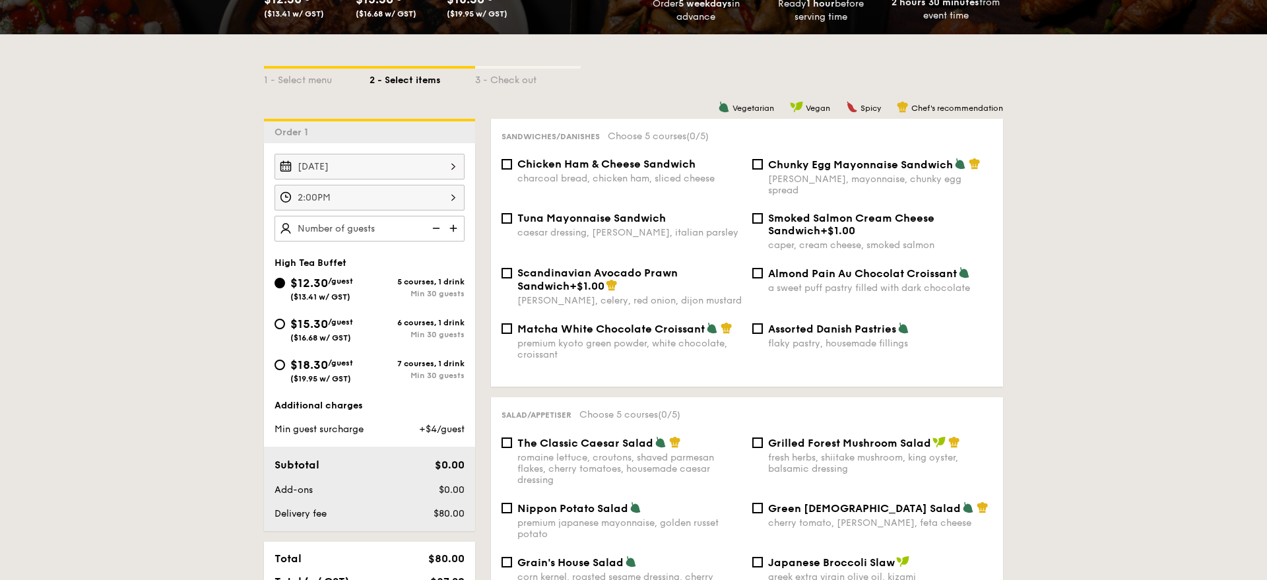
click at [459, 230] on img at bounding box center [455, 228] width 20 height 25
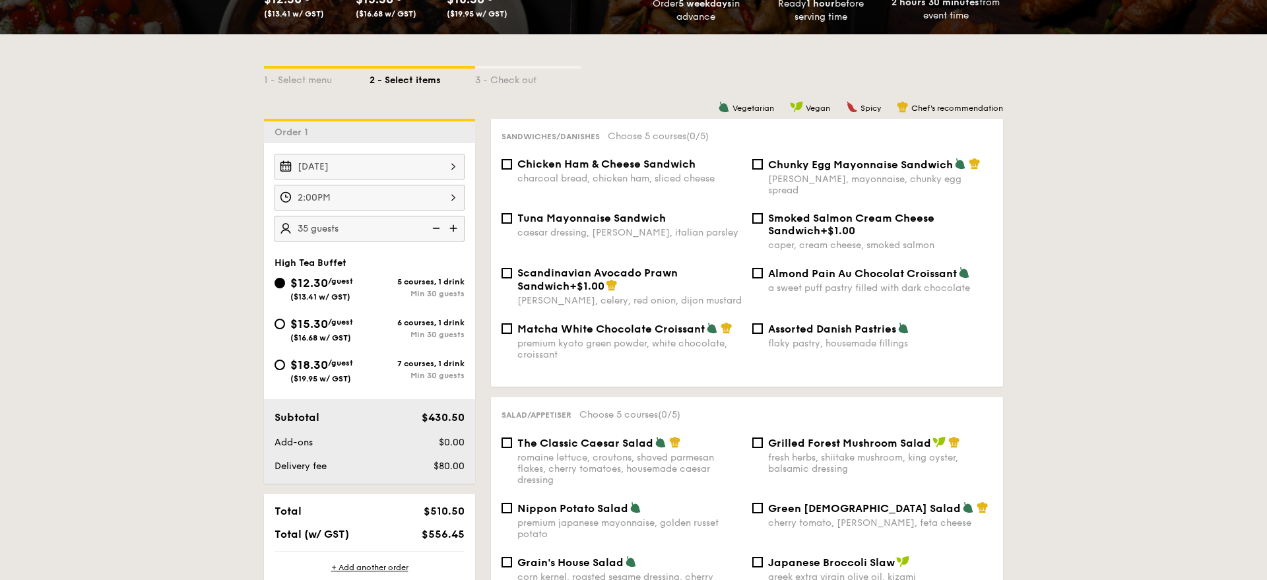
click at [442, 230] on img at bounding box center [435, 228] width 20 height 25
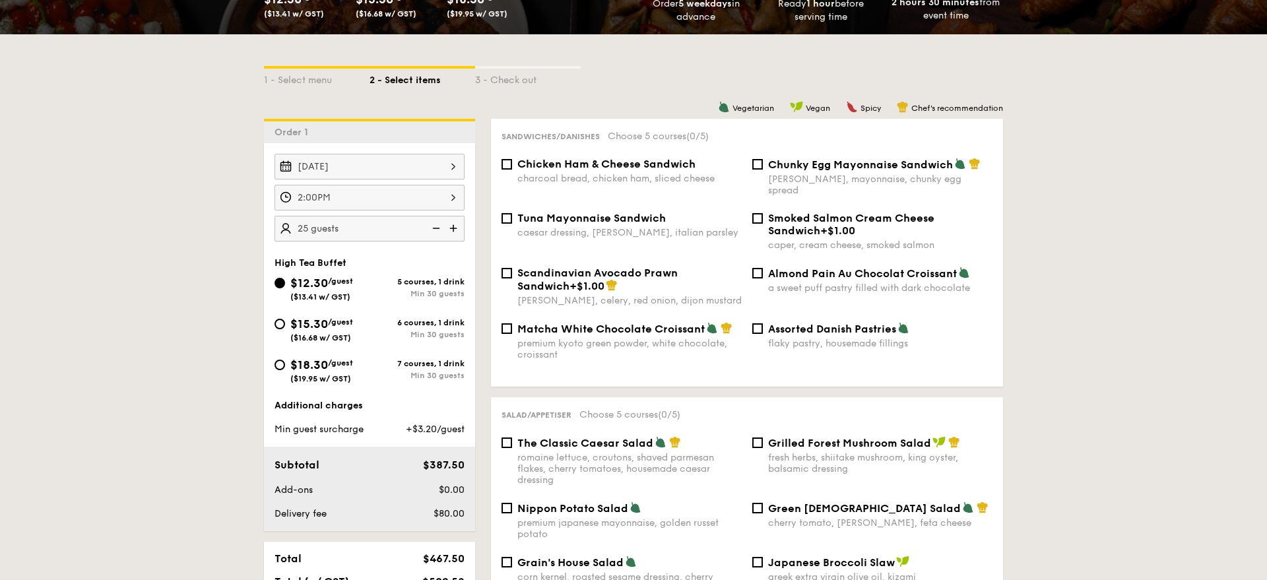
click at [455, 229] on img at bounding box center [455, 228] width 20 height 25
type input "30 guests"
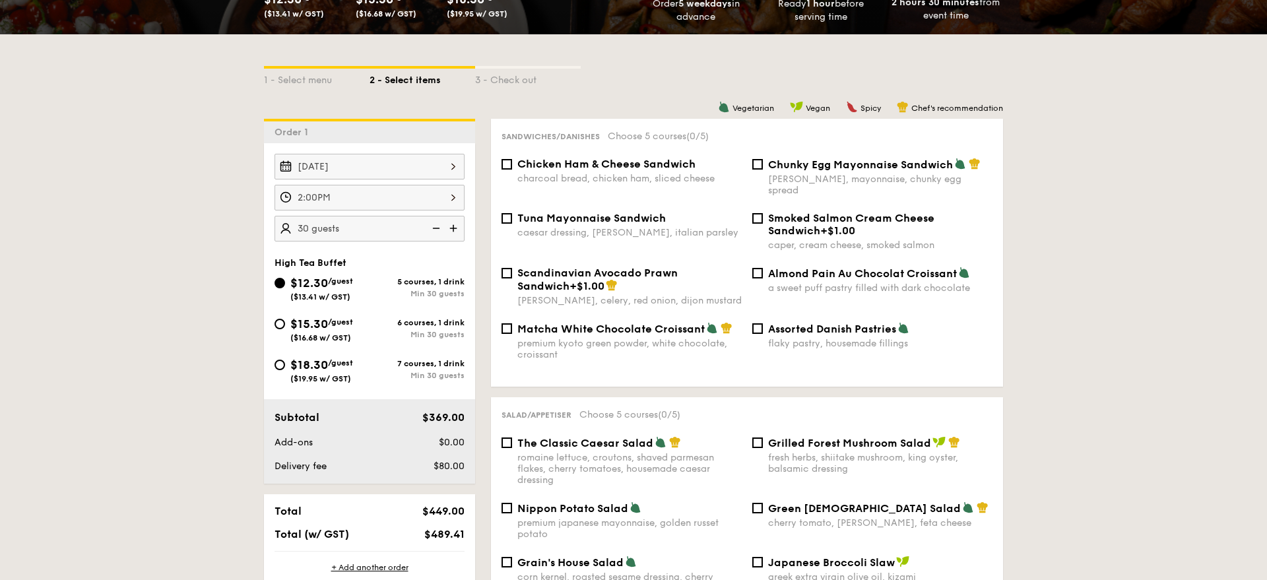
click at [627, 165] on span "Chicken Ham & Cheese Sandwich" at bounding box center [607, 164] width 178 height 13
click at [512, 165] on input "Chicken Ham & Cheese Sandwich charcoal bread, chicken ham, sliced cheese" at bounding box center [507, 164] width 11 height 11
checkbox input "true"
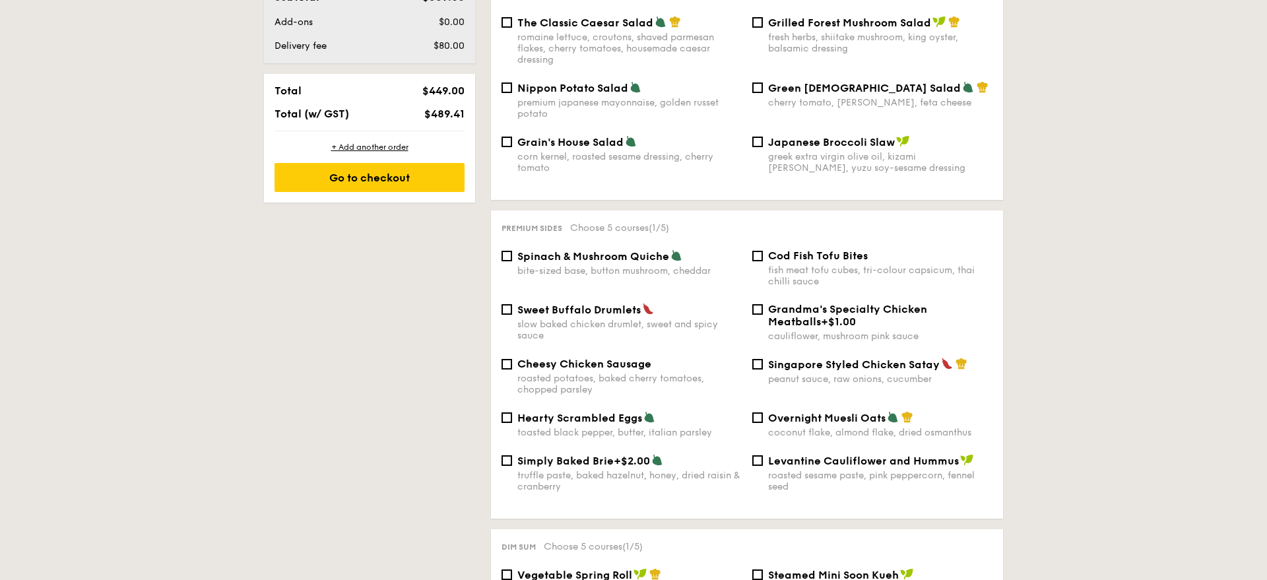
scroll to position [683, 0]
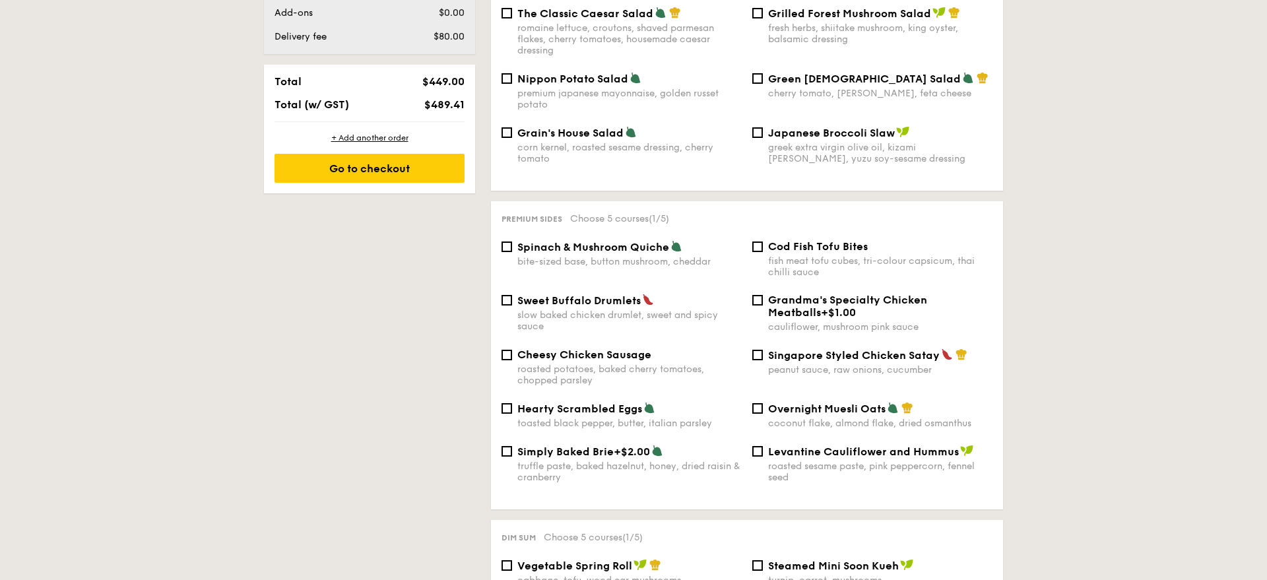
click at [653, 242] on span "Spinach & Mushroom Quiche" at bounding box center [594, 247] width 152 height 13
click at [512, 242] on input "Spinach & Mushroom Quiche bite-sized base, button mushroom, cheddar" at bounding box center [507, 247] width 11 height 11
checkbox input "true"
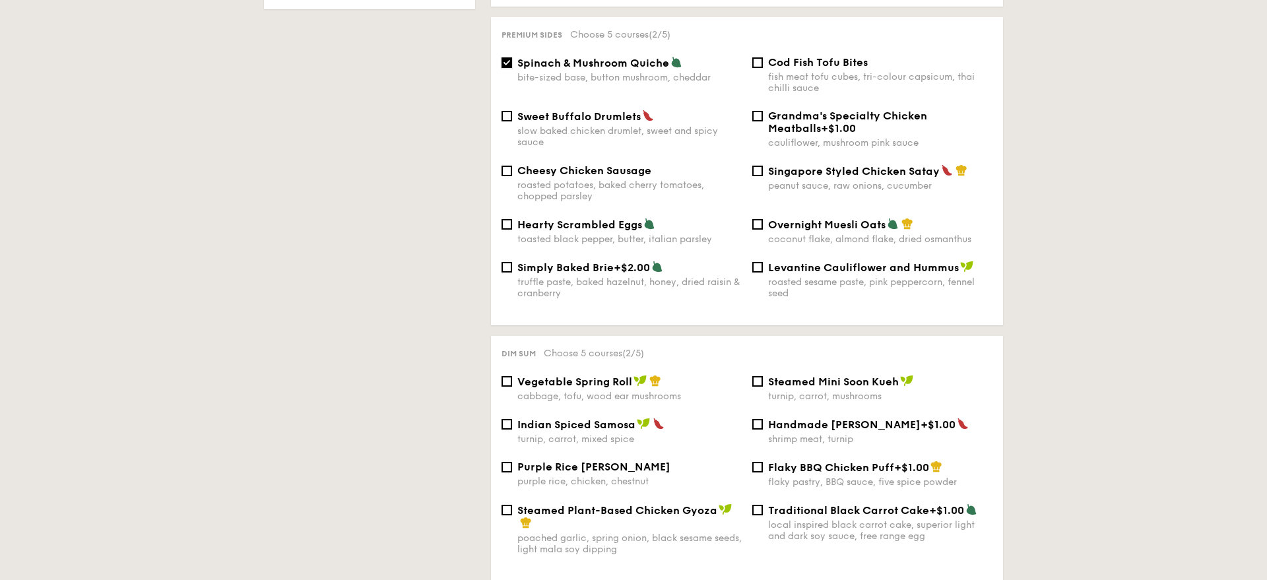
scroll to position [874, 0]
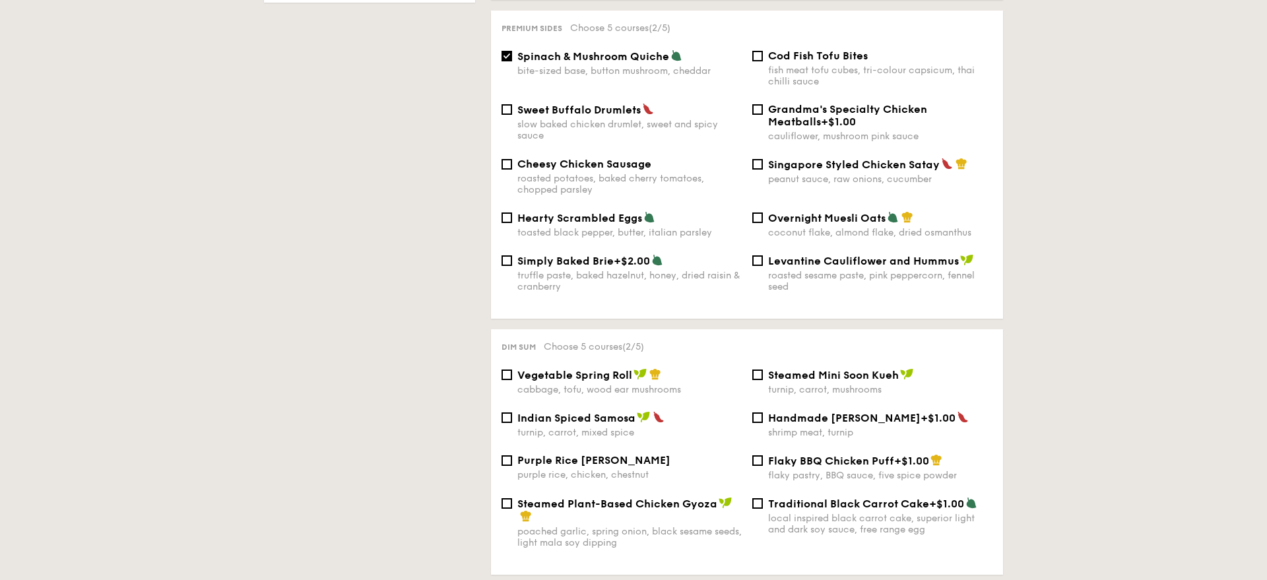
click at [677, 128] on div "slow baked chicken drumlet, sweet and spicy sauce" at bounding box center [630, 130] width 224 height 22
click at [512, 115] on input "Sweet Buffalo Drumlets slow baked chicken drumlet, sweet and spicy sauce" at bounding box center [507, 109] width 11 height 11
checkbox input "true"
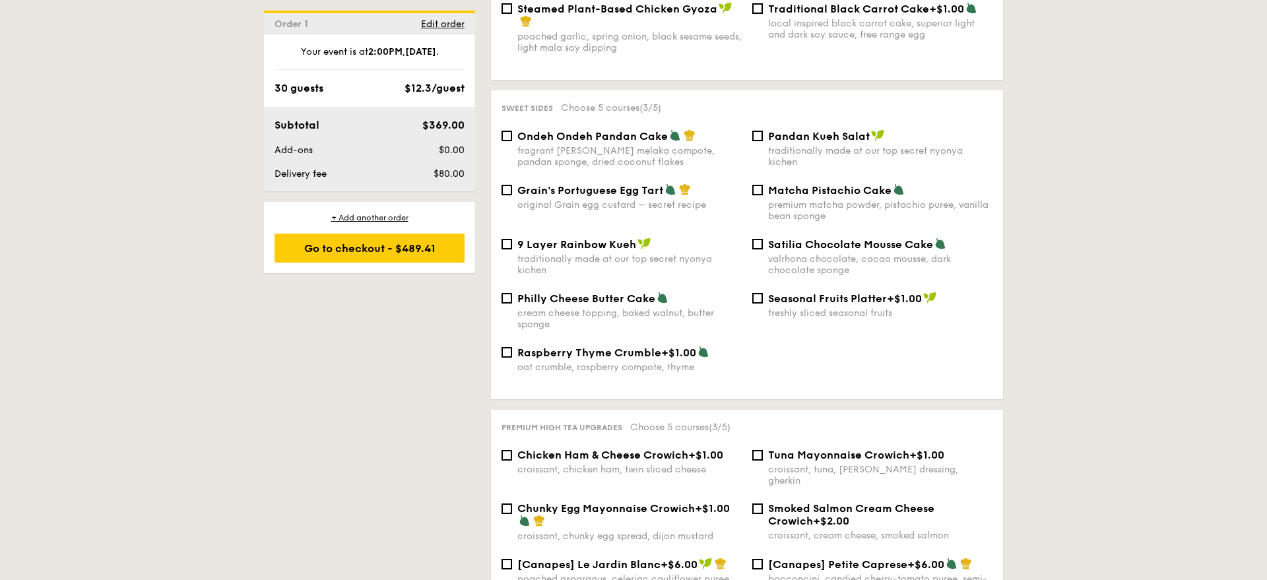
scroll to position [1364, 0]
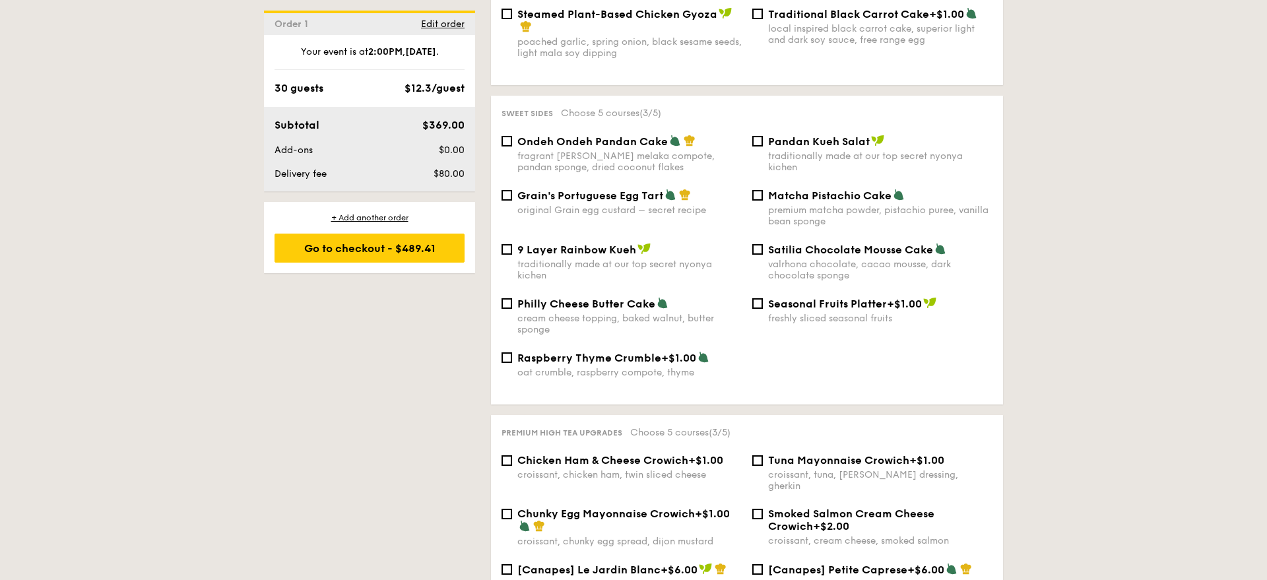
click at [605, 244] on span "9 Layer Rainbow Kueh" at bounding box center [577, 250] width 119 height 13
click at [512, 244] on input "9 Layer Rainbow Kueh traditionally made at our top secret nyonya kichen" at bounding box center [507, 249] width 11 height 11
checkbox input "true"
click at [828, 313] on div "freshly sliced seasonal fruits" at bounding box center [880, 318] width 224 height 11
click at [763, 309] on input "Seasonal Fruits Platter +$1.00 freshly sliced seasonal fruits" at bounding box center [758, 303] width 11 height 11
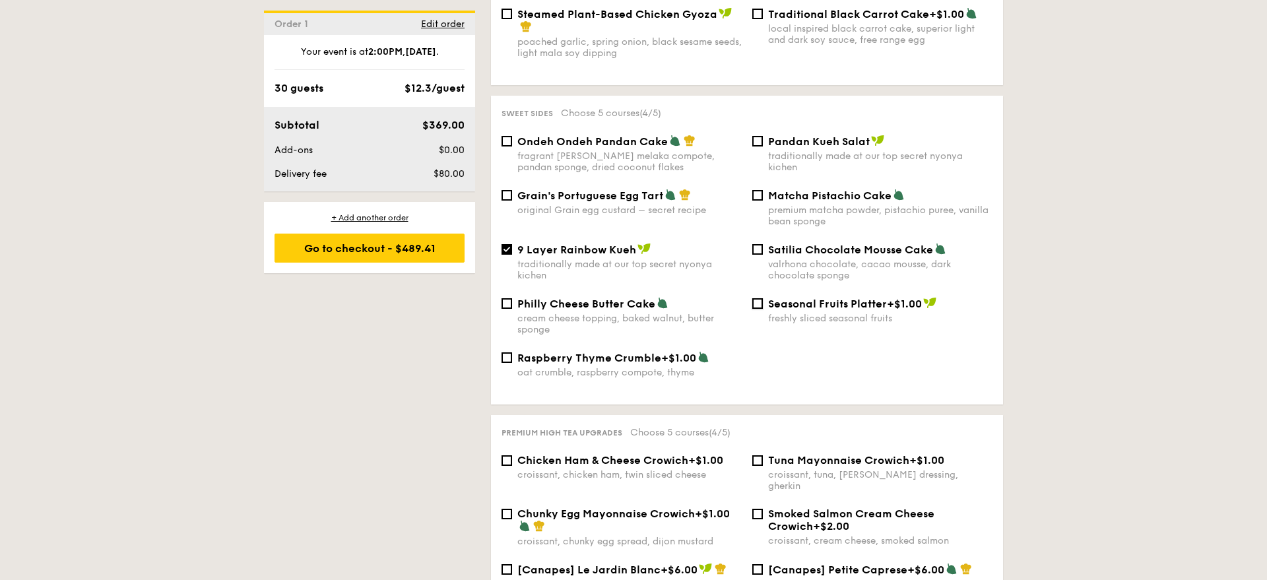
checkbox input "true"
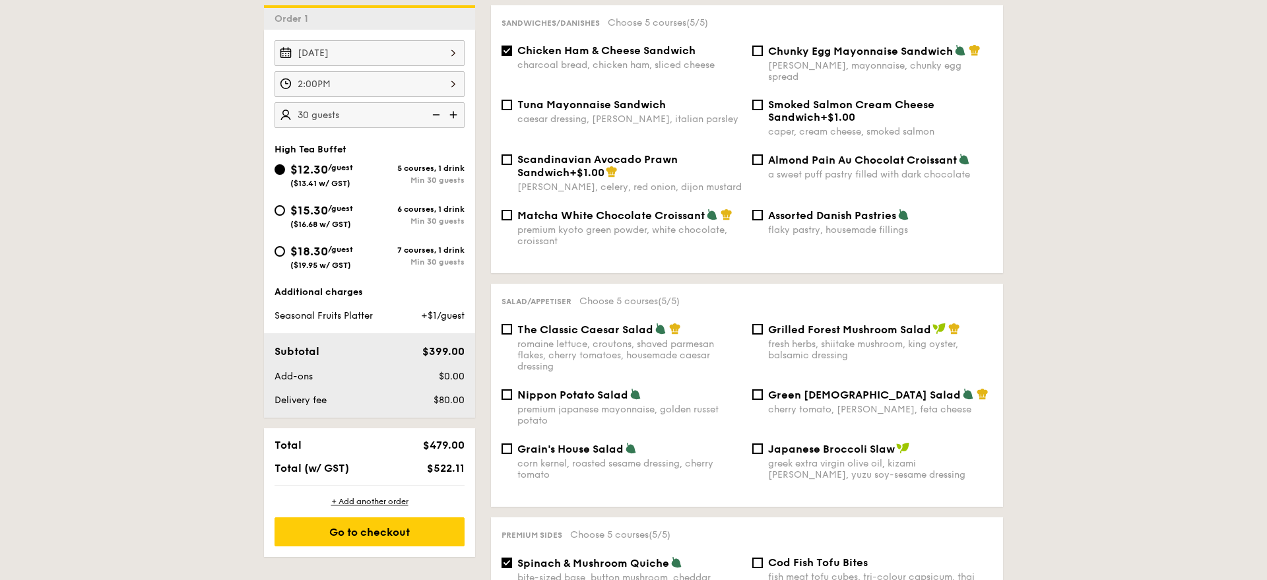
scroll to position [392, 0]
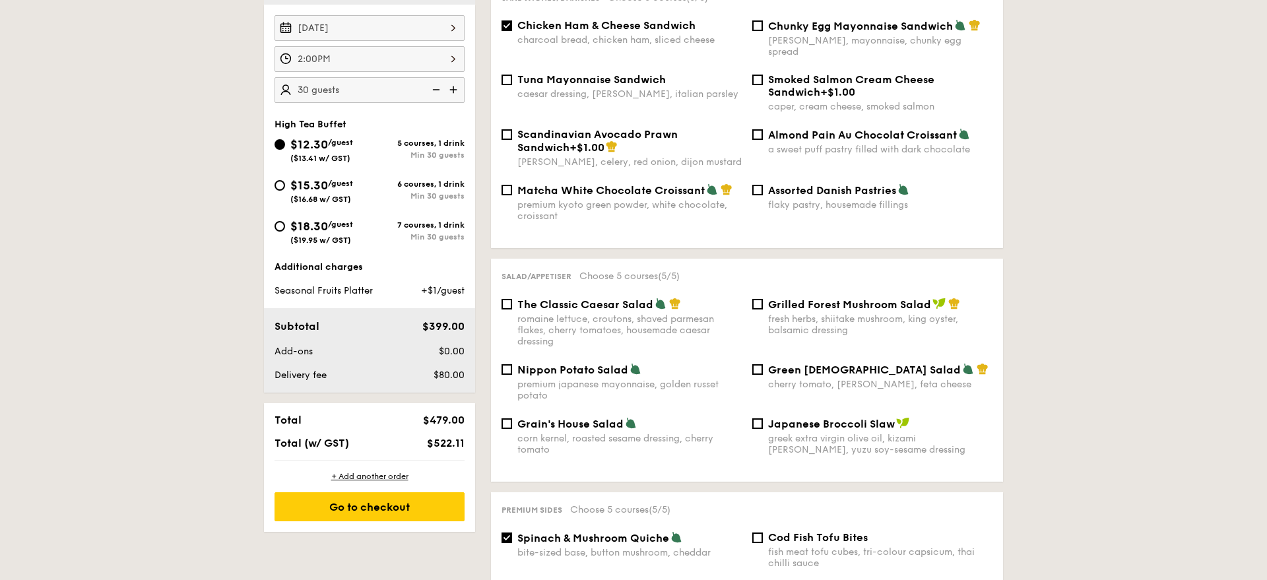
click at [434, 83] on img at bounding box center [435, 89] width 20 height 25
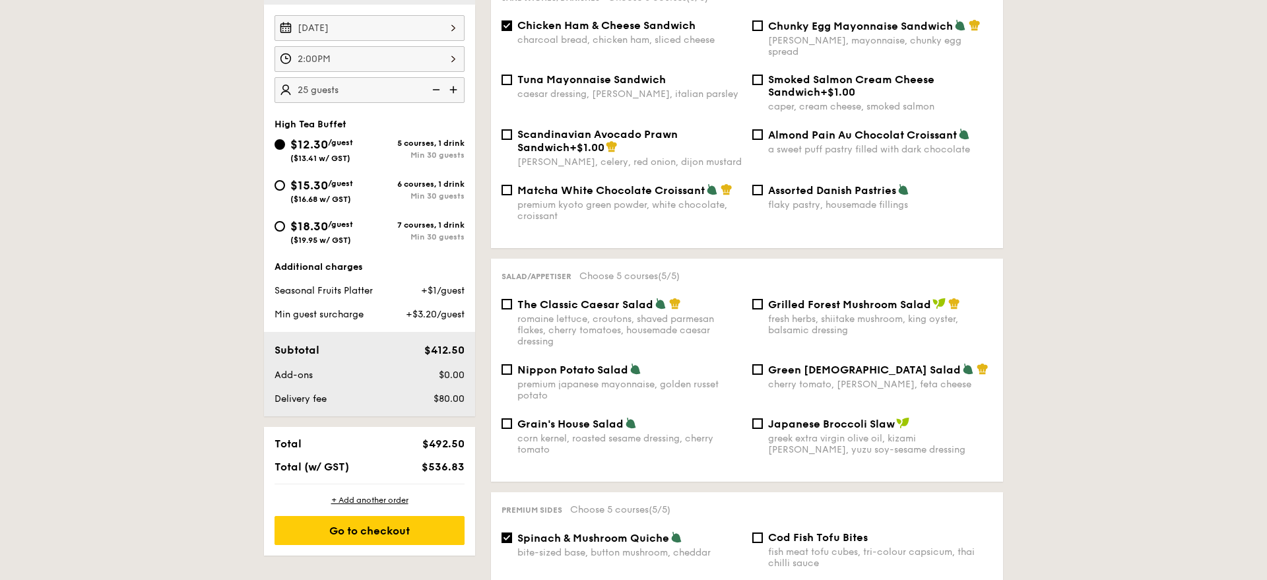
click at [451, 88] on img at bounding box center [455, 89] width 20 height 25
type input "30 guests"
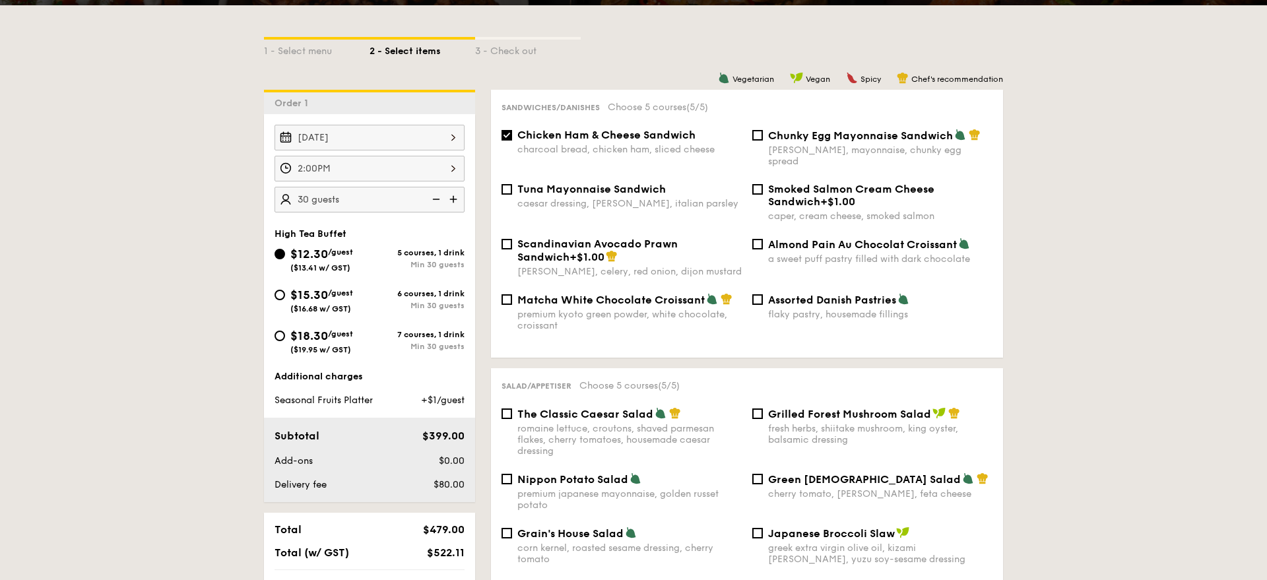
scroll to position [284, 0]
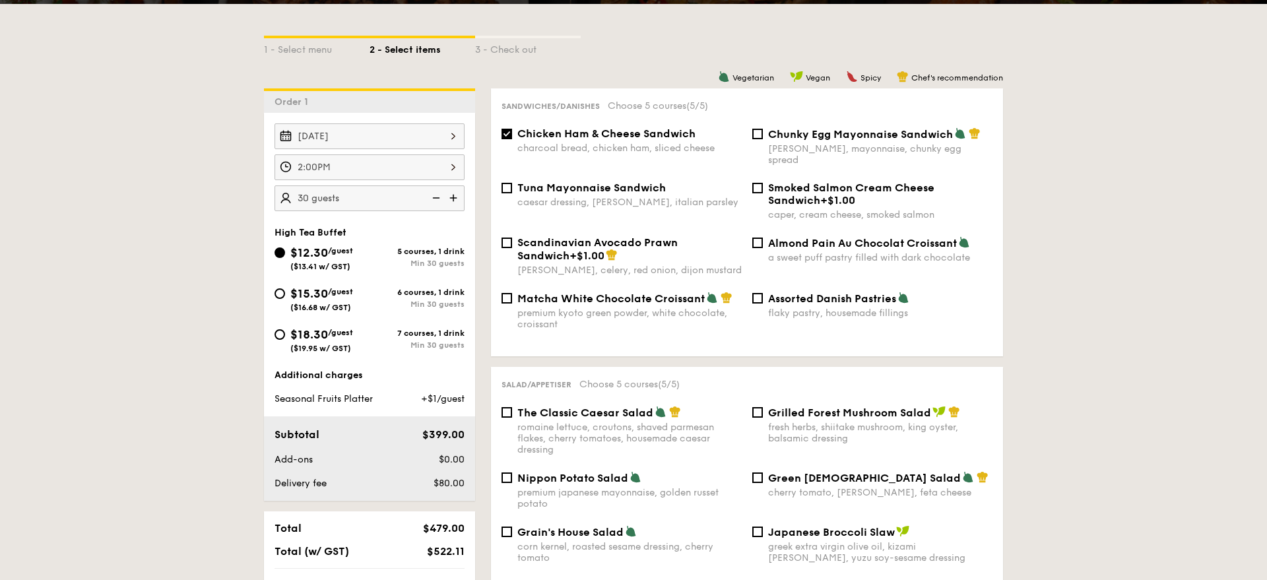
click at [764, 136] on div "Chunky Egg Mayonnaise Sandwich dijon mustard, mayonnaise, chunky egg spread" at bounding box center [872, 146] width 251 height 38
click at [755, 132] on input "Chunky Egg Mayonnaise Sandwich dijon mustard, mayonnaise, chunky egg spread" at bounding box center [758, 134] width 11 height 11
checkbox input "true"
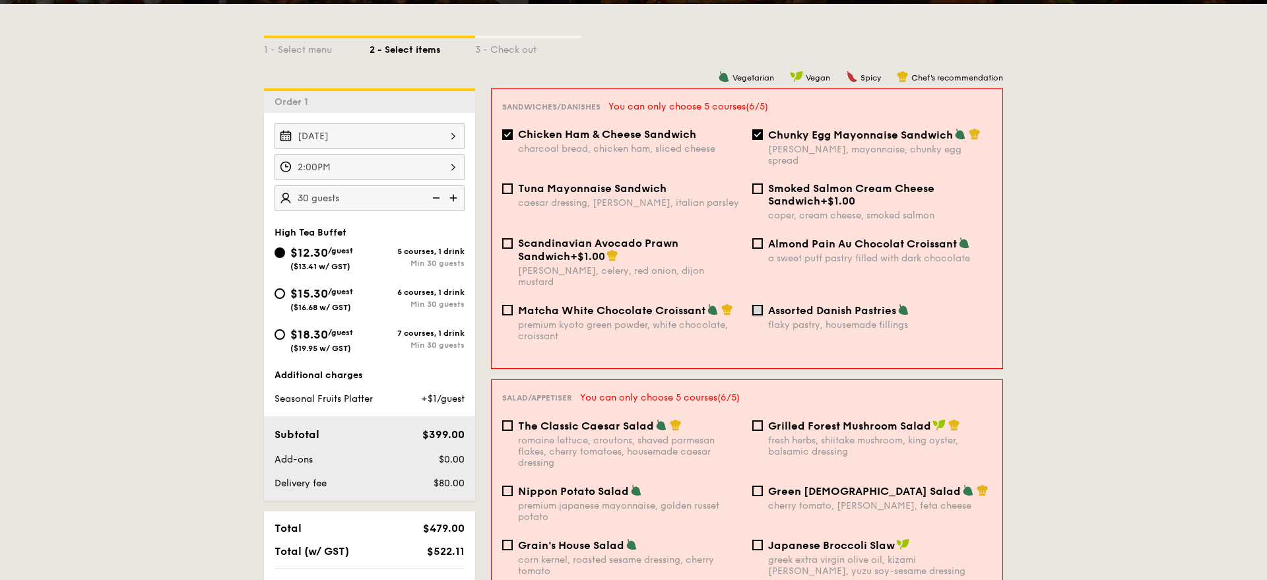
click at [753, 305] on input "Assorted Danish Pastries flaky pastry, housemade fillings" at bounding box center [758, 310] width 11 height 11
checkbox input "true"
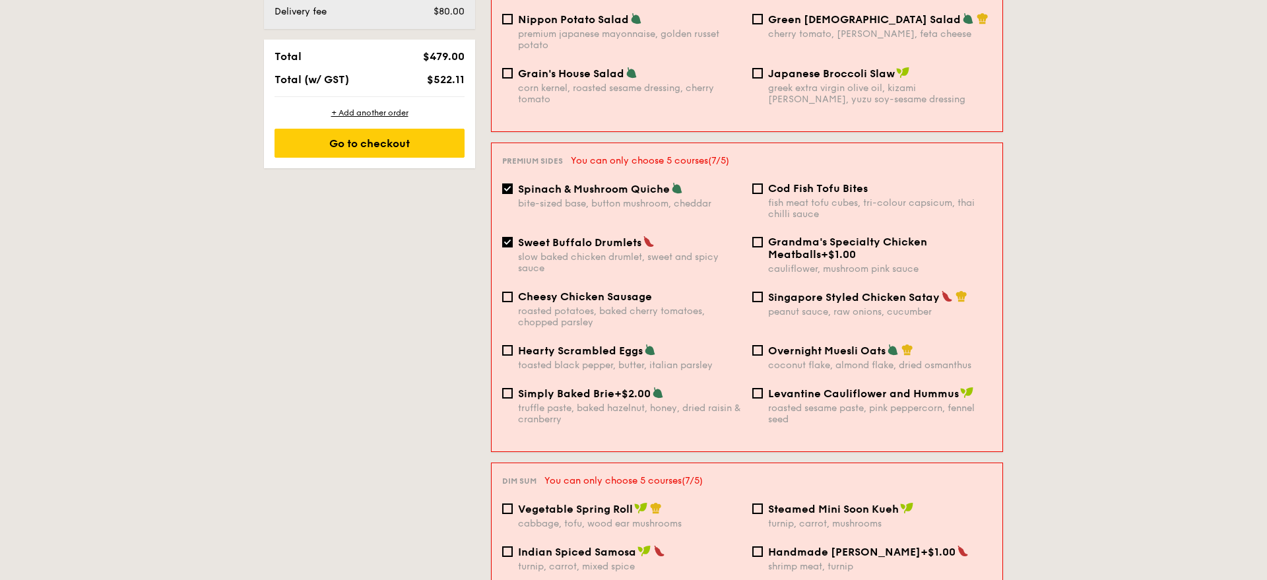
scroll to position [753, 0]
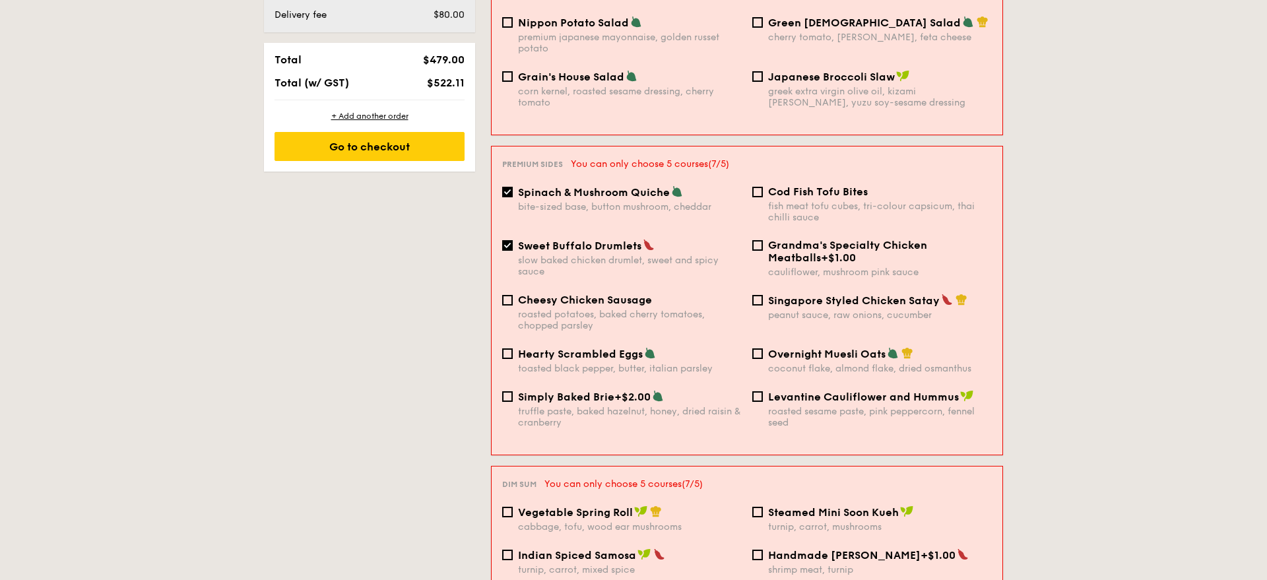
click at [612, 240] on span "Sweet Buffalo Drumlets" at bounding box center [579, 246] width 123 height 13
click at [513, 240] on input "Sweet Buffalo Drumlets slow baked chicken drumlet, sweet and spicy sauce" at bounding box center [507, 245] width 11 height 11
checkbox input "false"
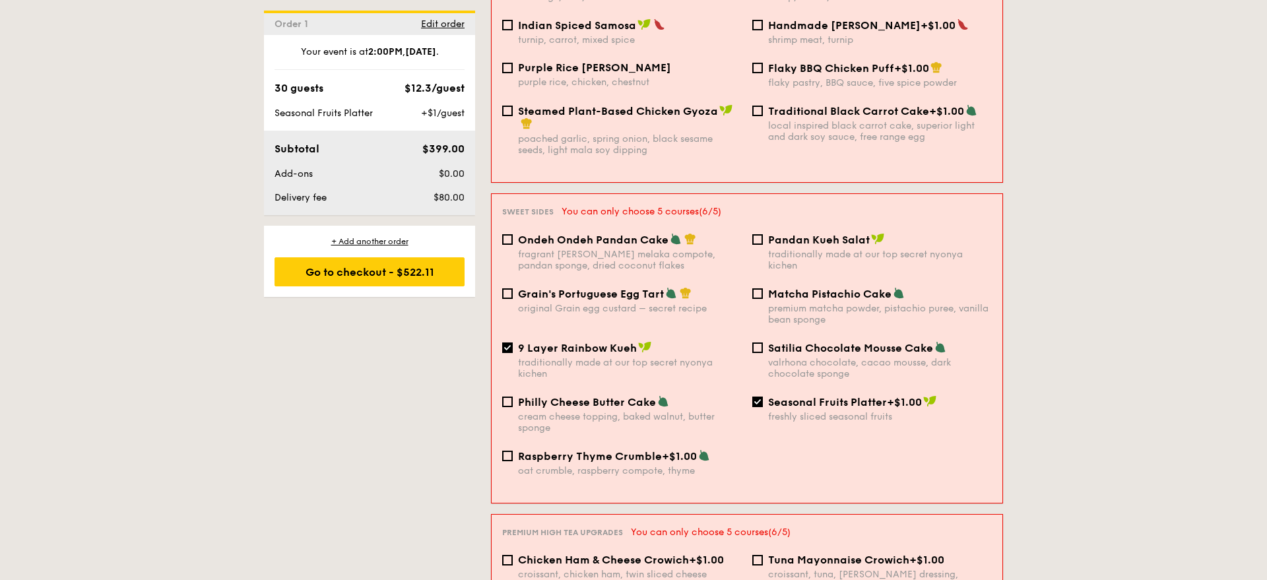
scroll to position [1281, 0]
click at [622, 358] on div "traditionally made at our top secret nyonya kichen" at bounding box center [630, 369] width 224 height 22
click at [513, 344] on input "9 Layer Rainbow Kueh traditionally made at our top secret nyonya kichen" at bounding box center [507, 349] width 11 height 11
checkbox input "false"
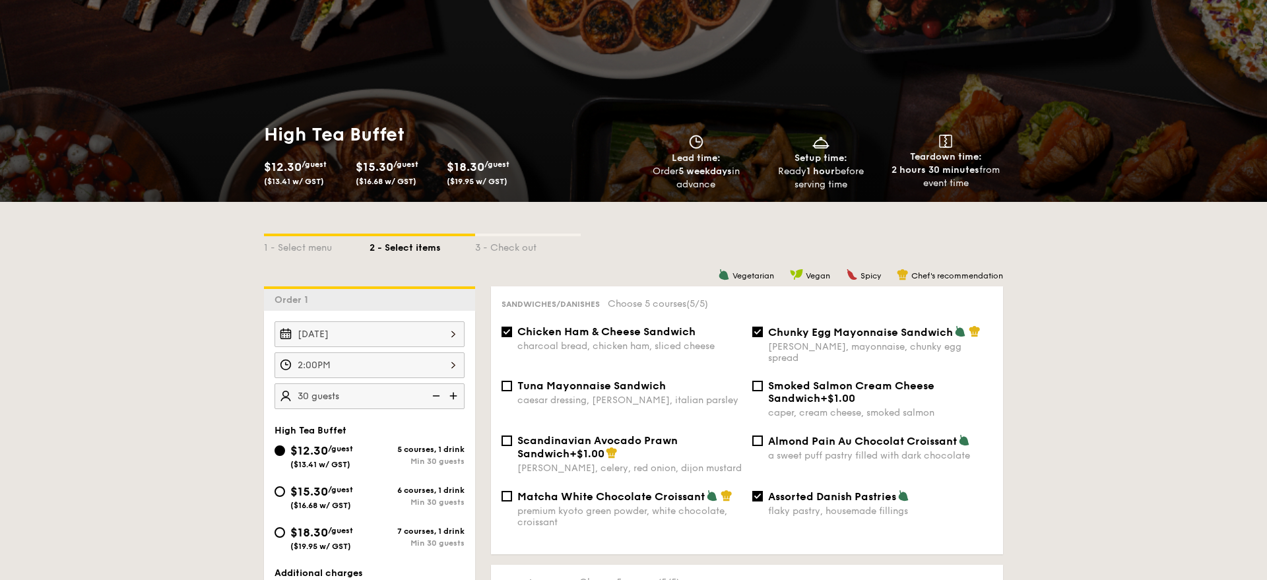
scroll to position [85, 0]
